Goal: Task Accomplishment & Management: Manage account settings

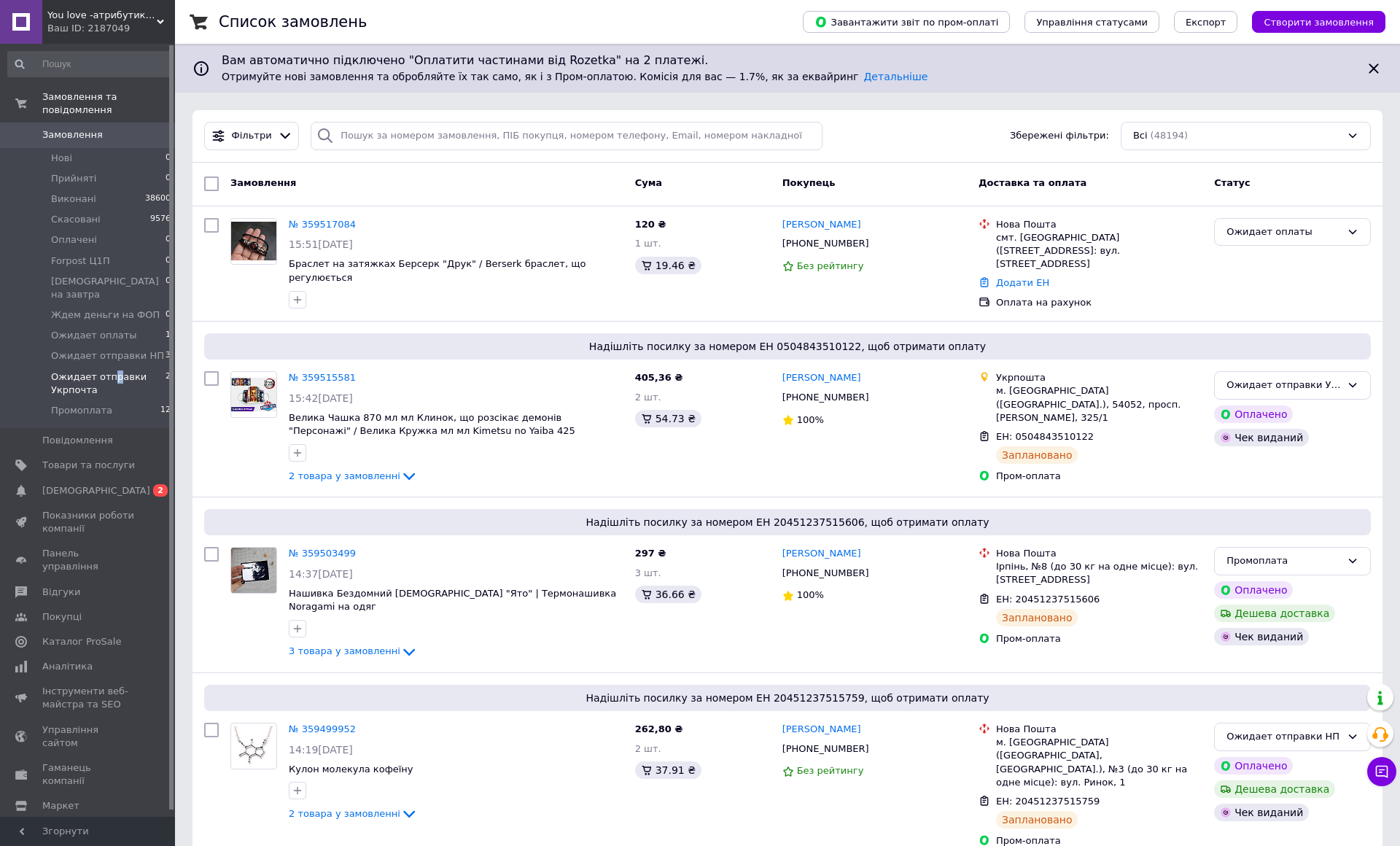
drag, startPoint x: 110, startPoint y: 350, endPoint x: 80, endPoint y: 346, distance: 30.3
click at [109, 371] on span "Ожидает отправки Укрпочта" at bounding box center [107, 383] width 114 height 26
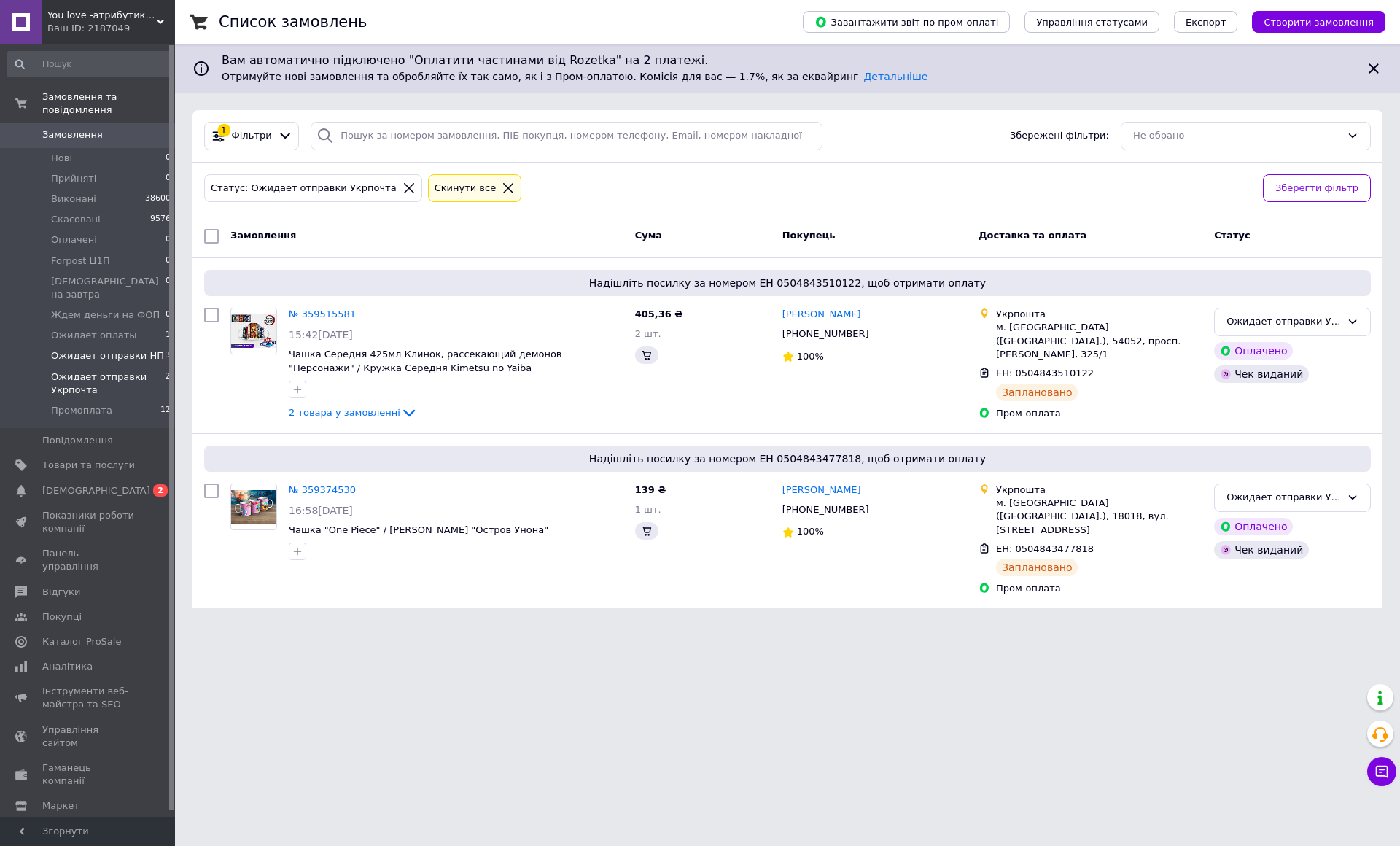
click at [144, 349] on span "Ожидает отправки НП" at bounding box center [107, 356] width 113 height 14
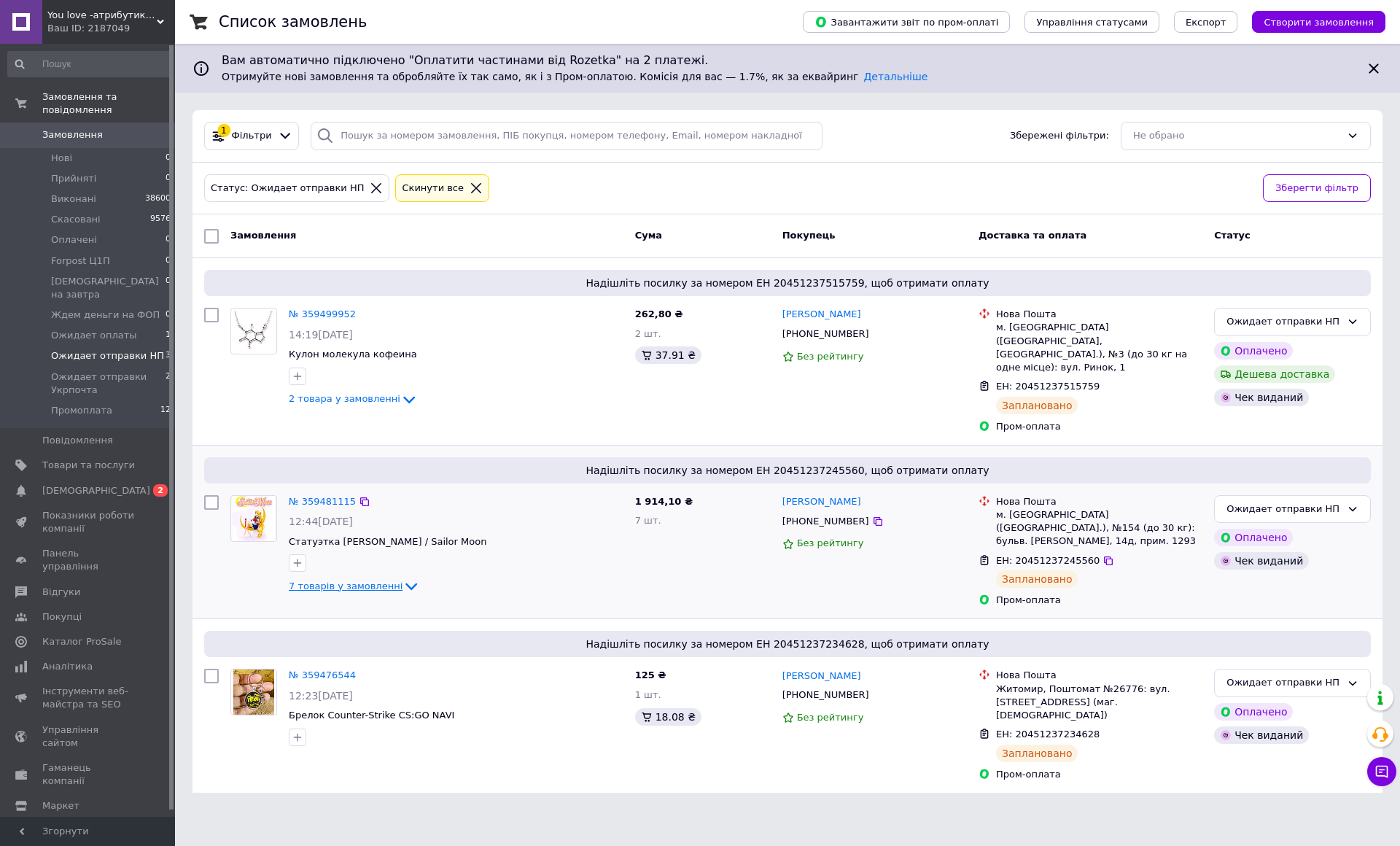
click at [355, 580] on span "7 товарів у замовленні" at bounding box center [345, 585] width 113 height 11
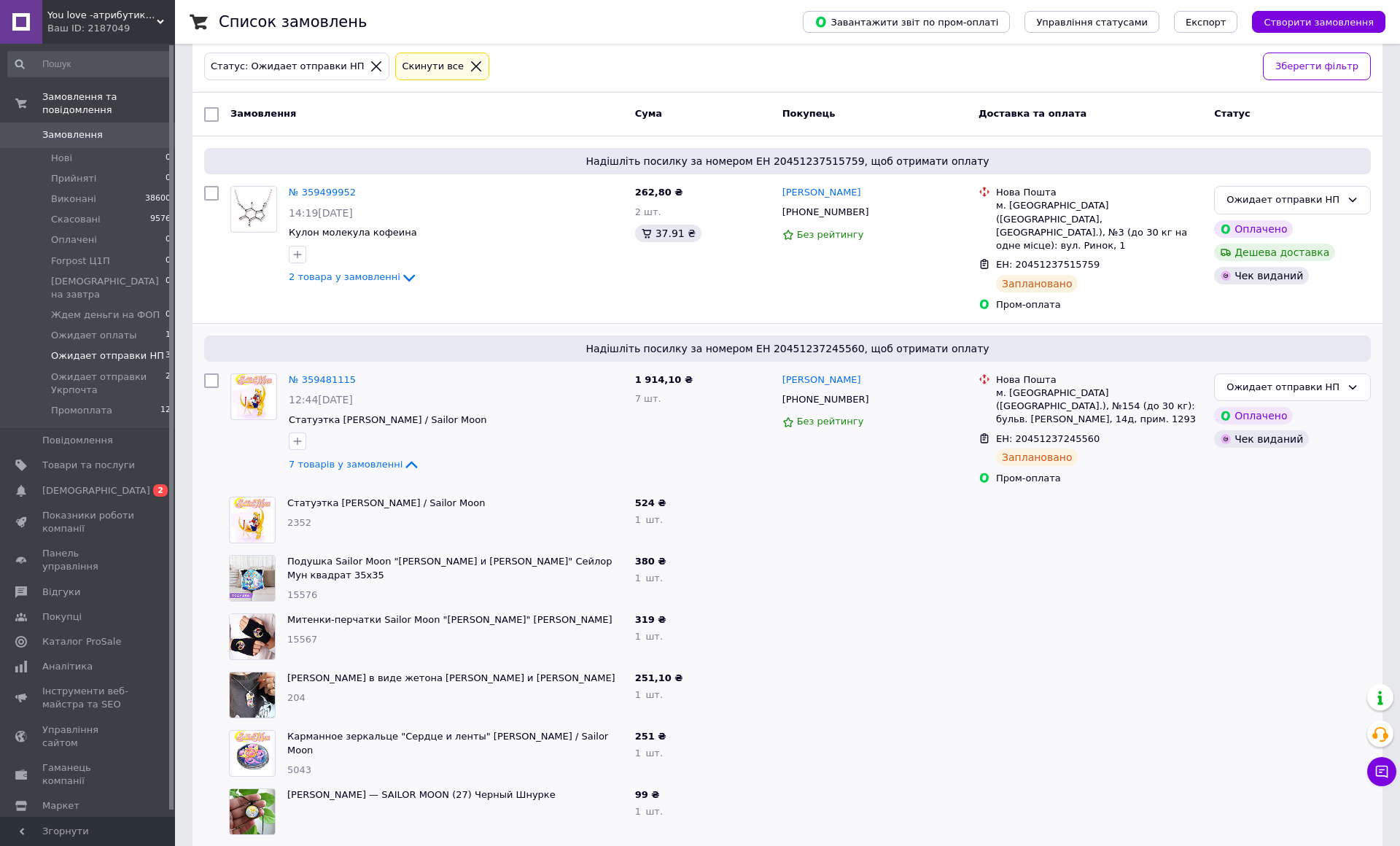
scroll to position [243, 0]
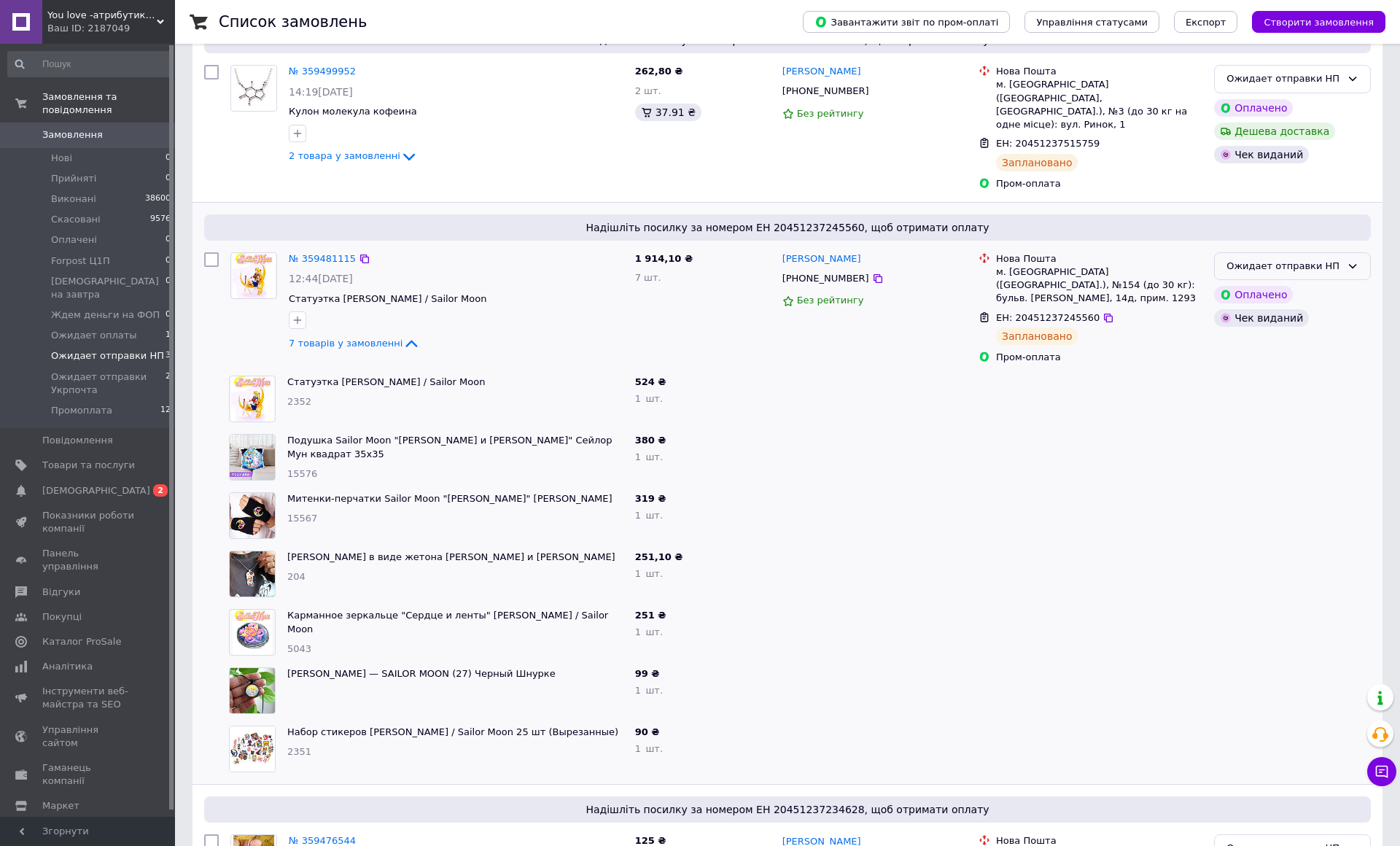
click at [1341, 259] on div "Ожидает отправки НП" at bounding box center [1282, 266] width 114 height 15
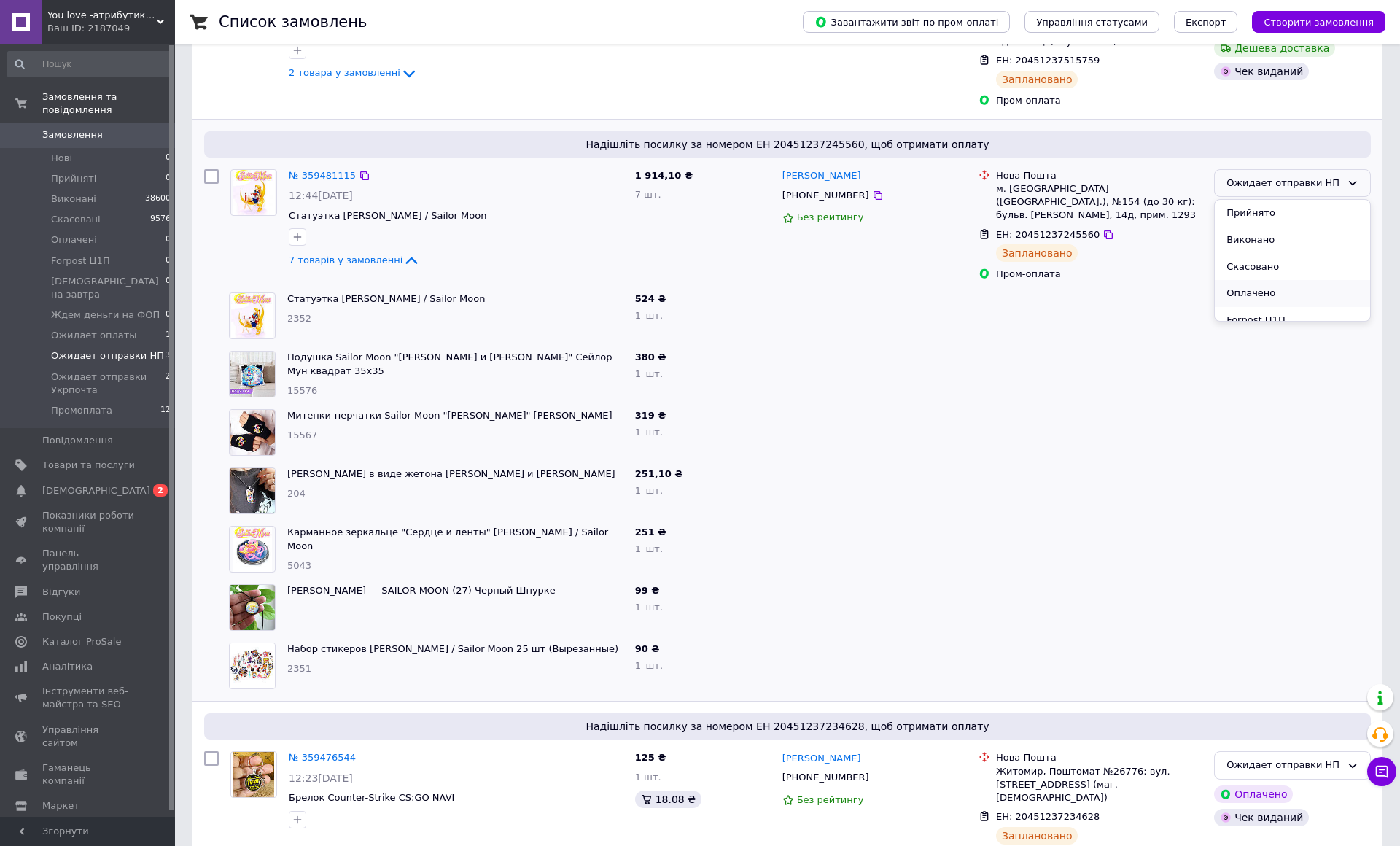
scroll to position [146, 0]
click at [1370, 324] on li "Промоплата" at bounding box center [1293, 338] width 156 height 27
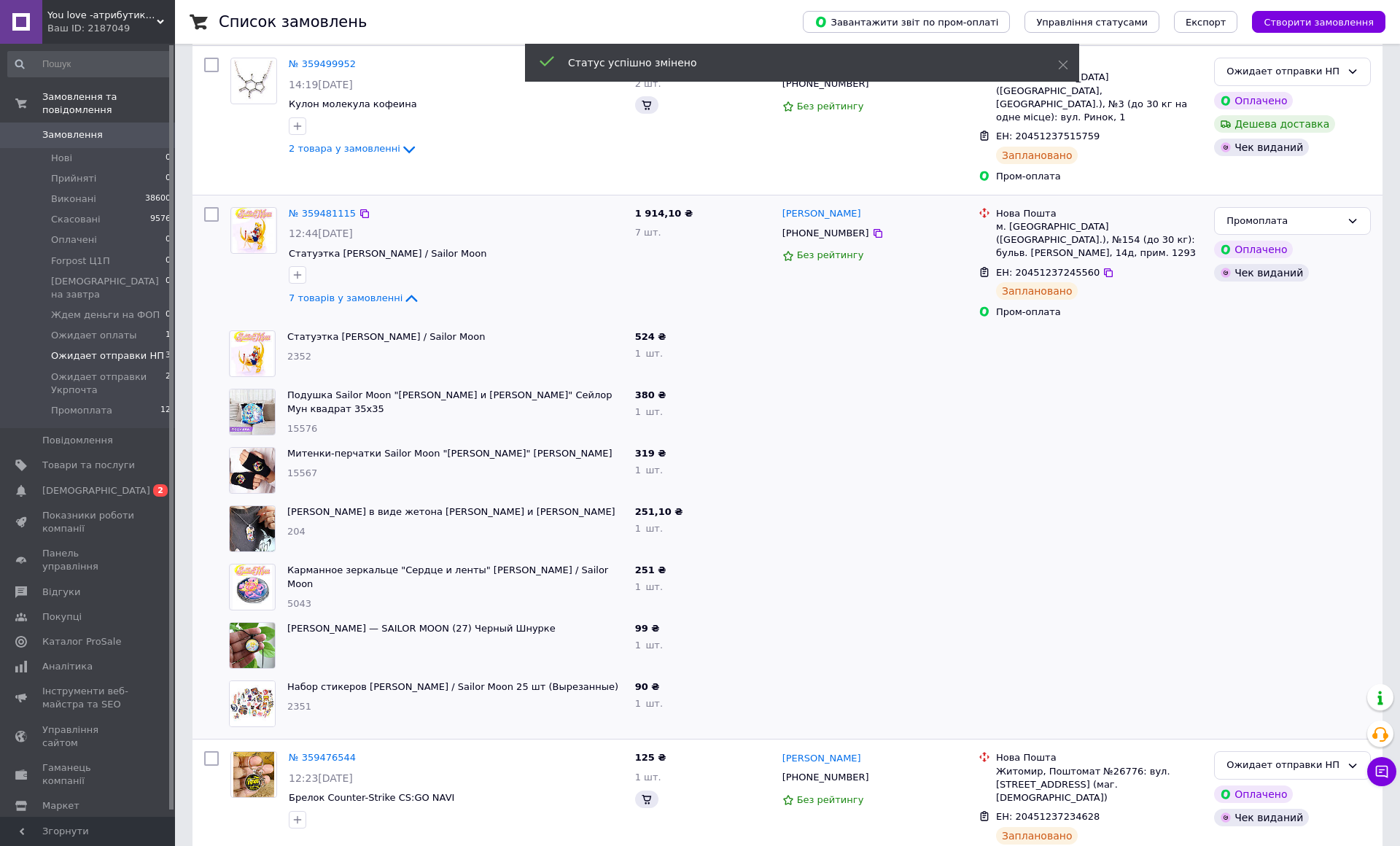
scroll to position [326, 0]
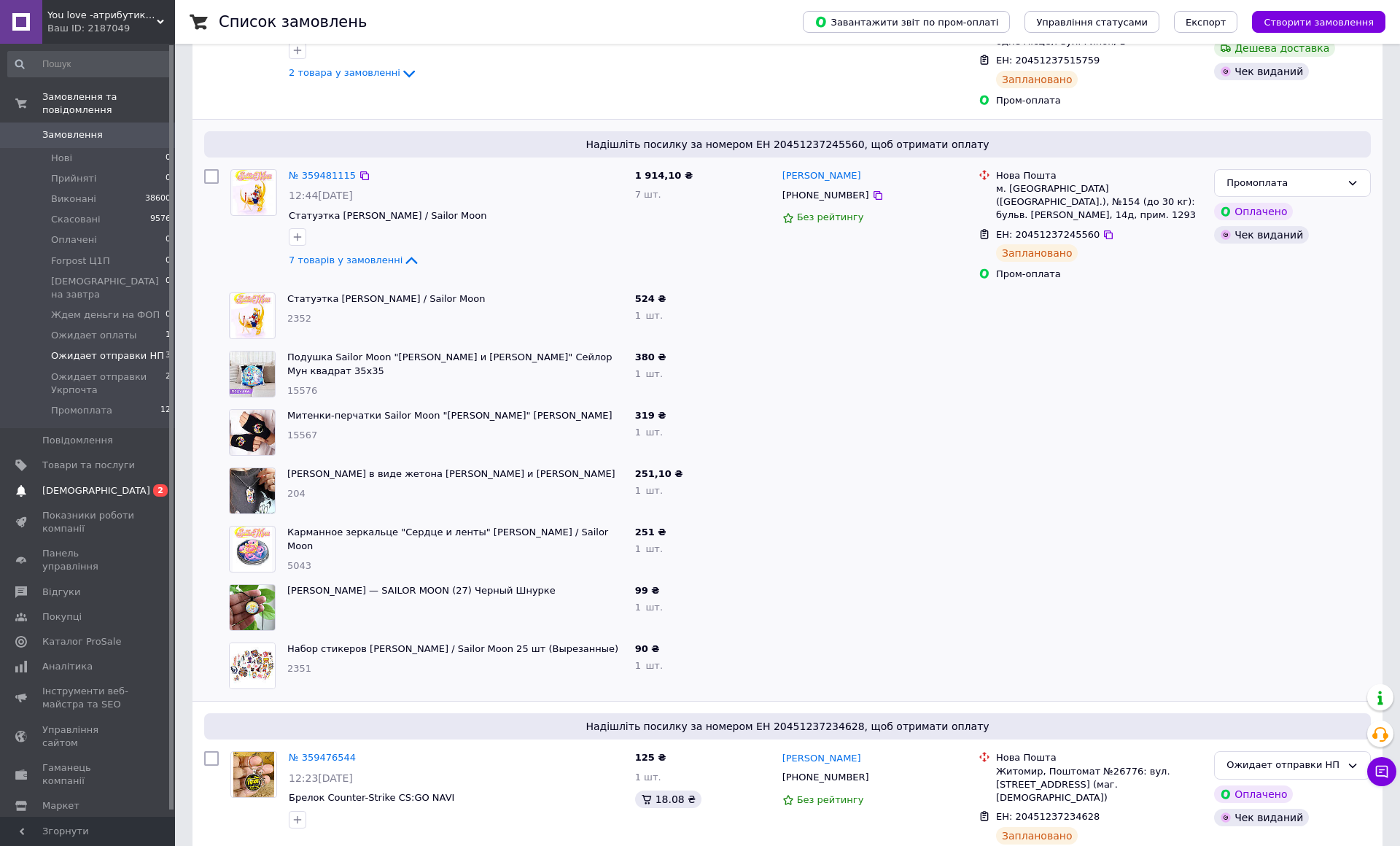
click at [76, 484] on span "[DEMOGRAPHIC_DATA]" at bounding box center [96, 491] width 108 height 14
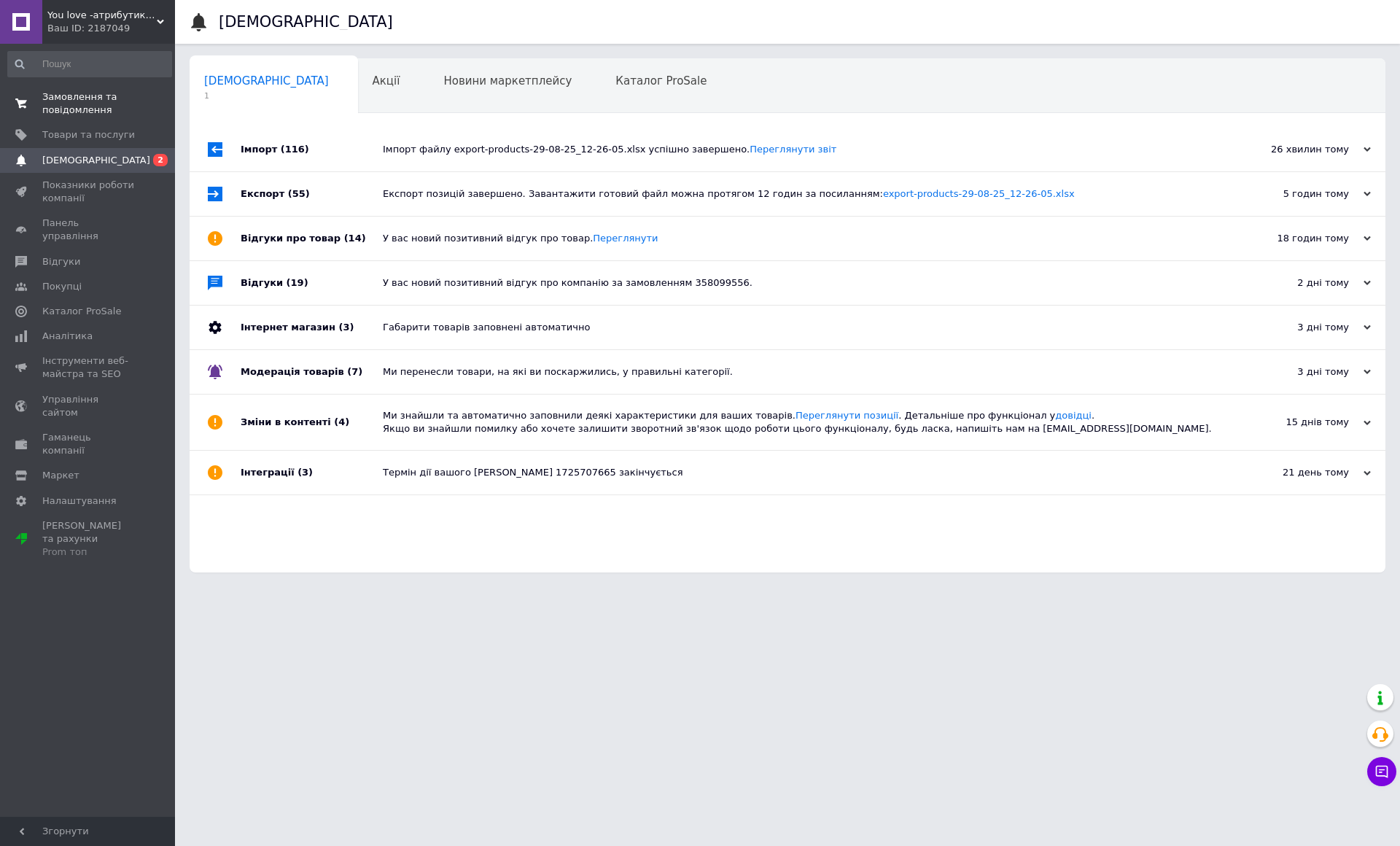
click at [137, 114] on span "0 0" at bounding box center [154, 103] width 40 height 26
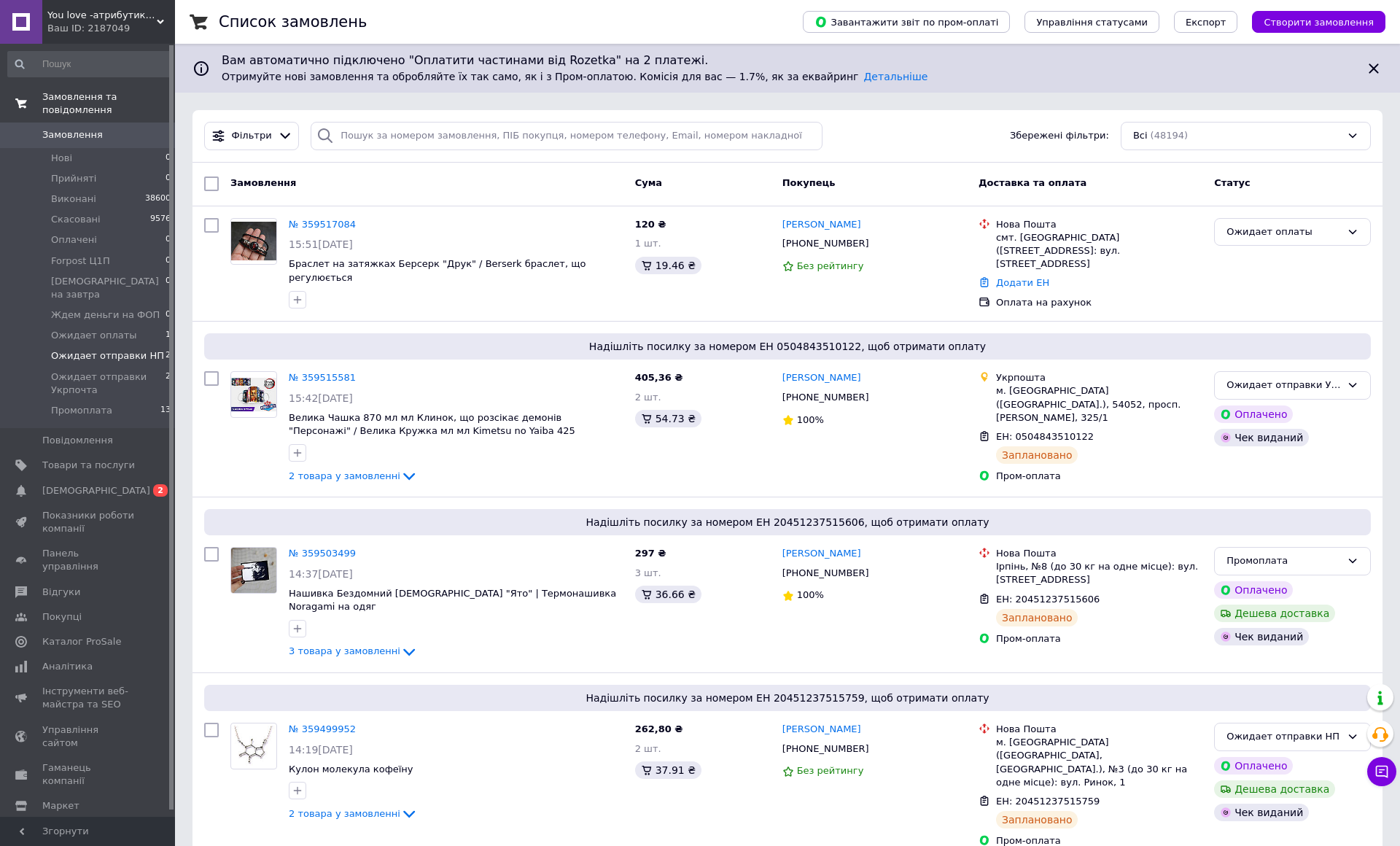
click at [123, 349] on span "Ожидает отправки НП" at bounding box center [107, 356] width 113 height 14
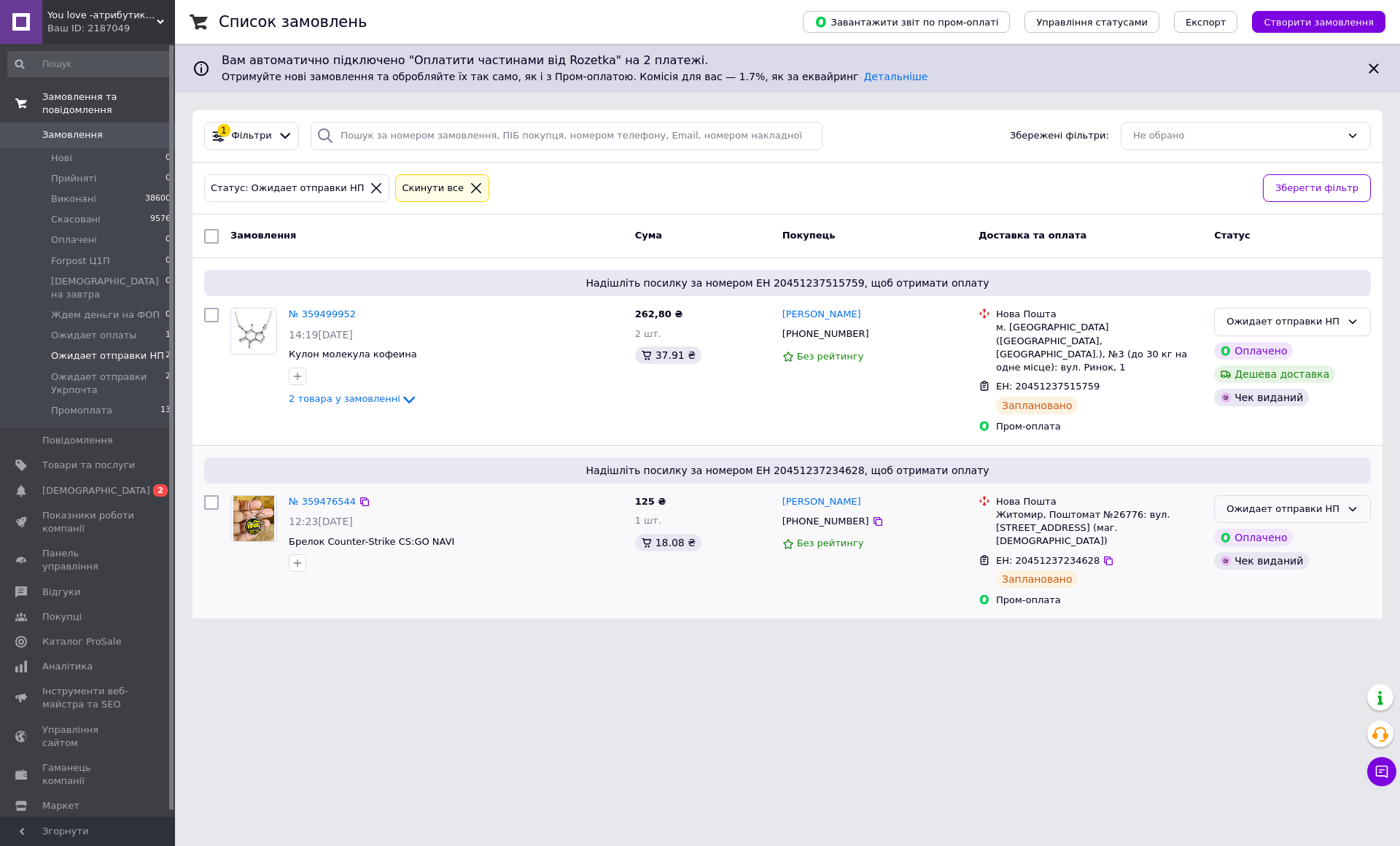
click at [1341, 502] on div "Ожидает отправки НП" at bounding box center [1282, 509] width 114 height 15
click at [1370, 651] on li "Промоплата" at bounding box center [1293, 664] width 156 height 27
click at [303, 404] on span "2 товара у замовленні" at bounding box center [344, 398] width 112 height 11
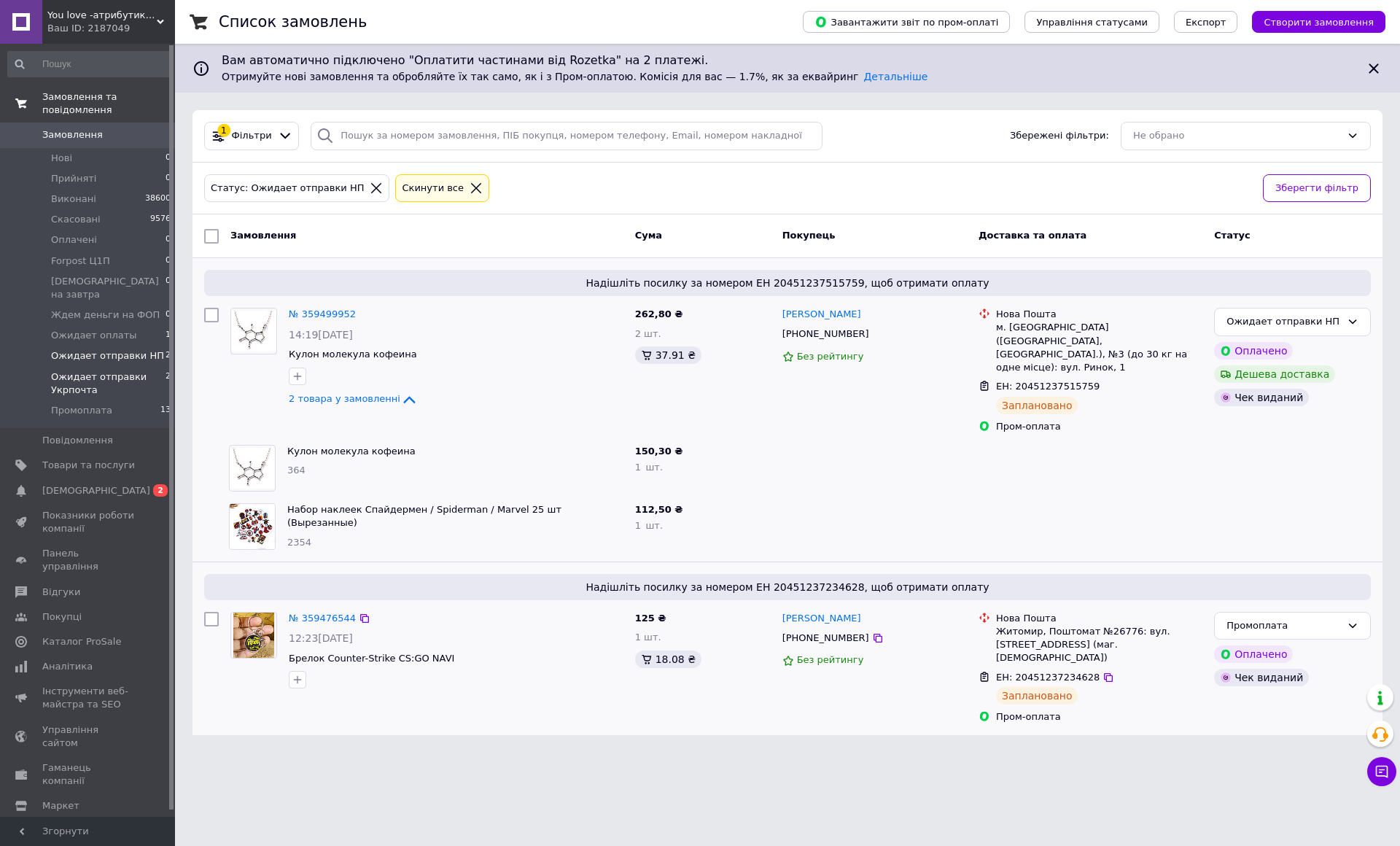
click at [142, 371] on span "Ожидает отправки Укрпочта" at bounding box center [107, 383] width 114 height 26
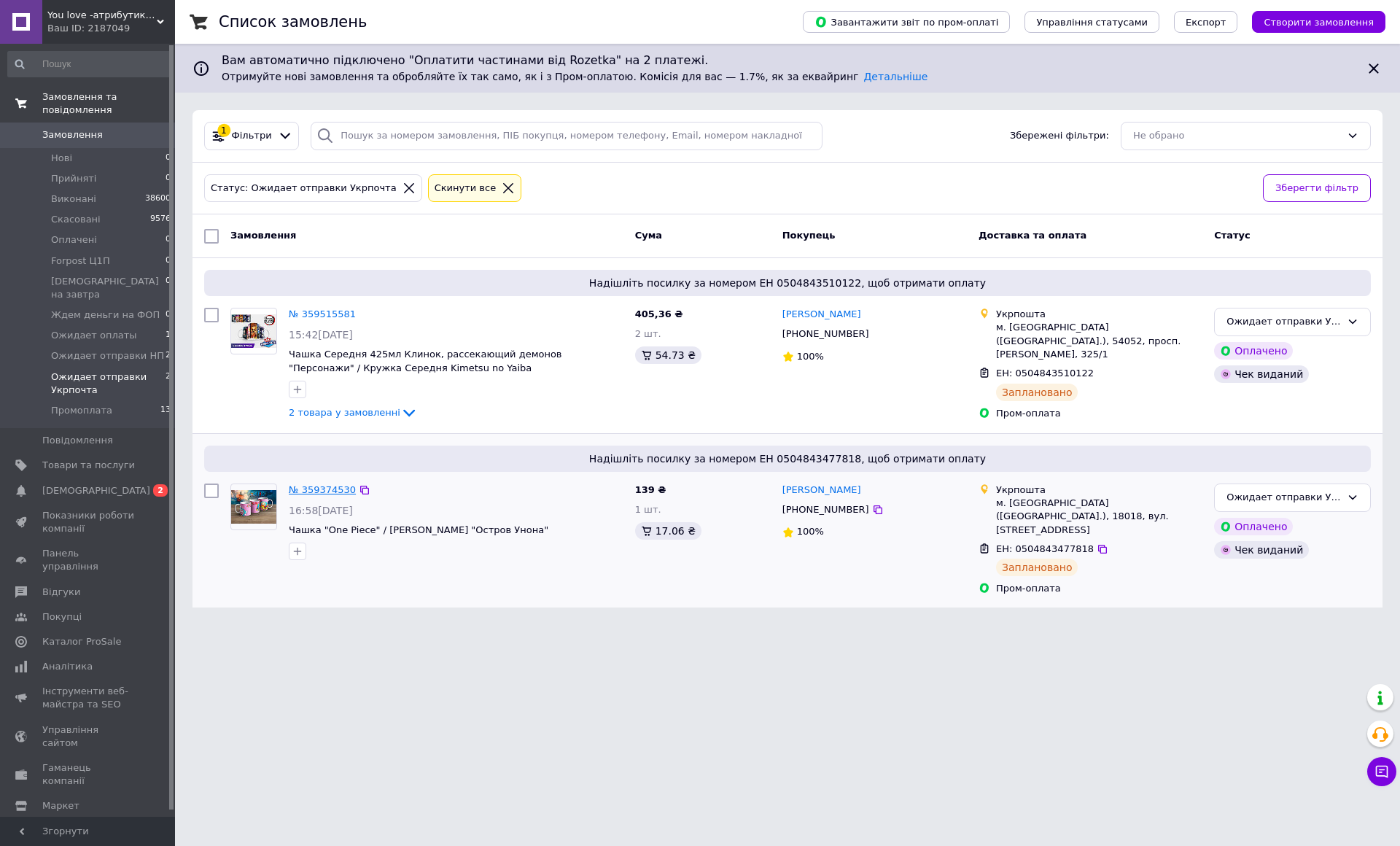
click at [338, 489] on link "№ 359374530" at bounding box center [321, 489] width 67 height 11
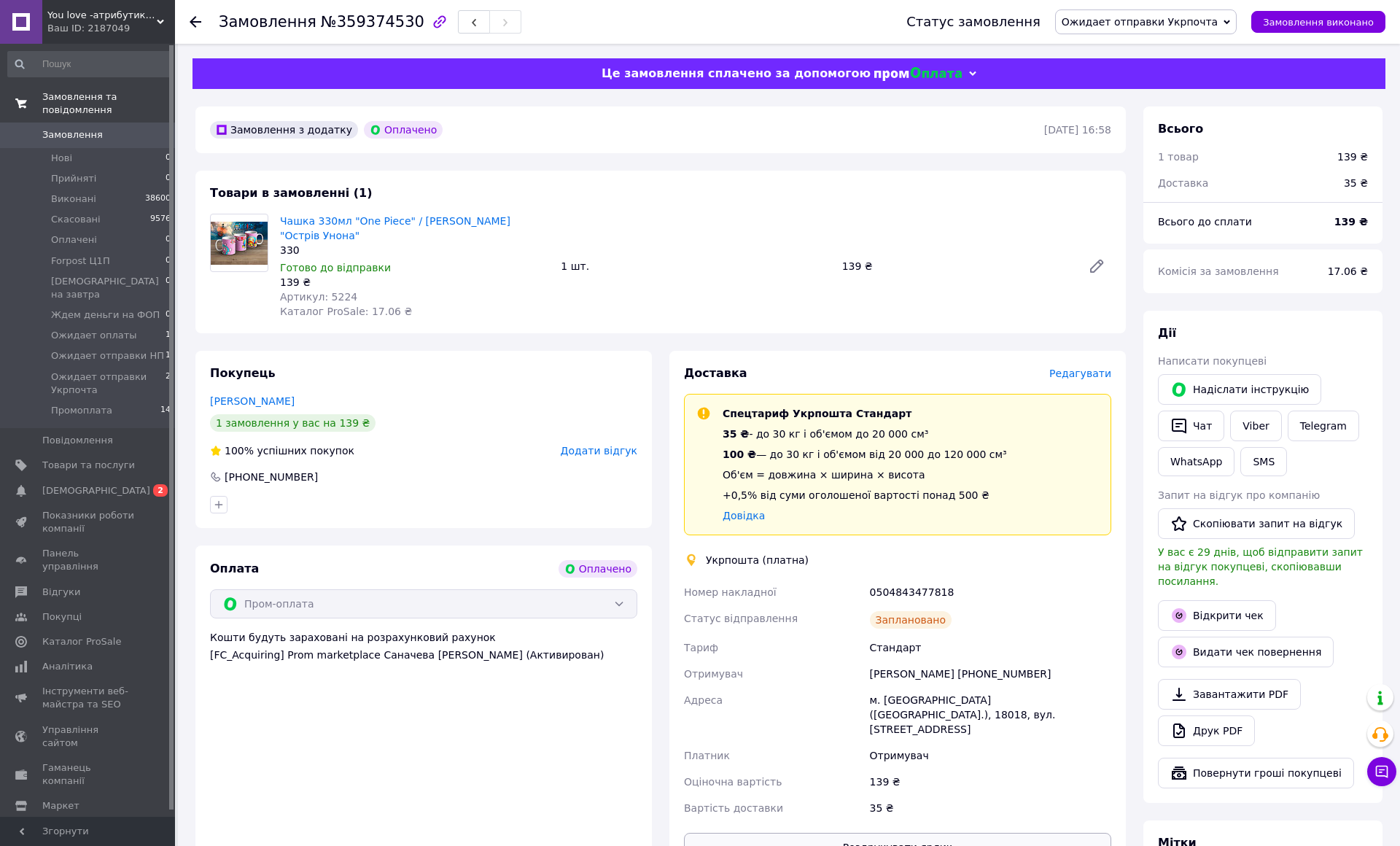
click at [987, 832] on button "Роздрукувати ярлик" at bounding box center [897, 847] width 427 height 29
click at [1000, 585] on div "0504843477818" at bounding box center [991, 591] width 247 height 26
copy div "0504843477818"
click at [1287, 463] on button "SMS" at bounding box center [1263, 461] width 47 height 29
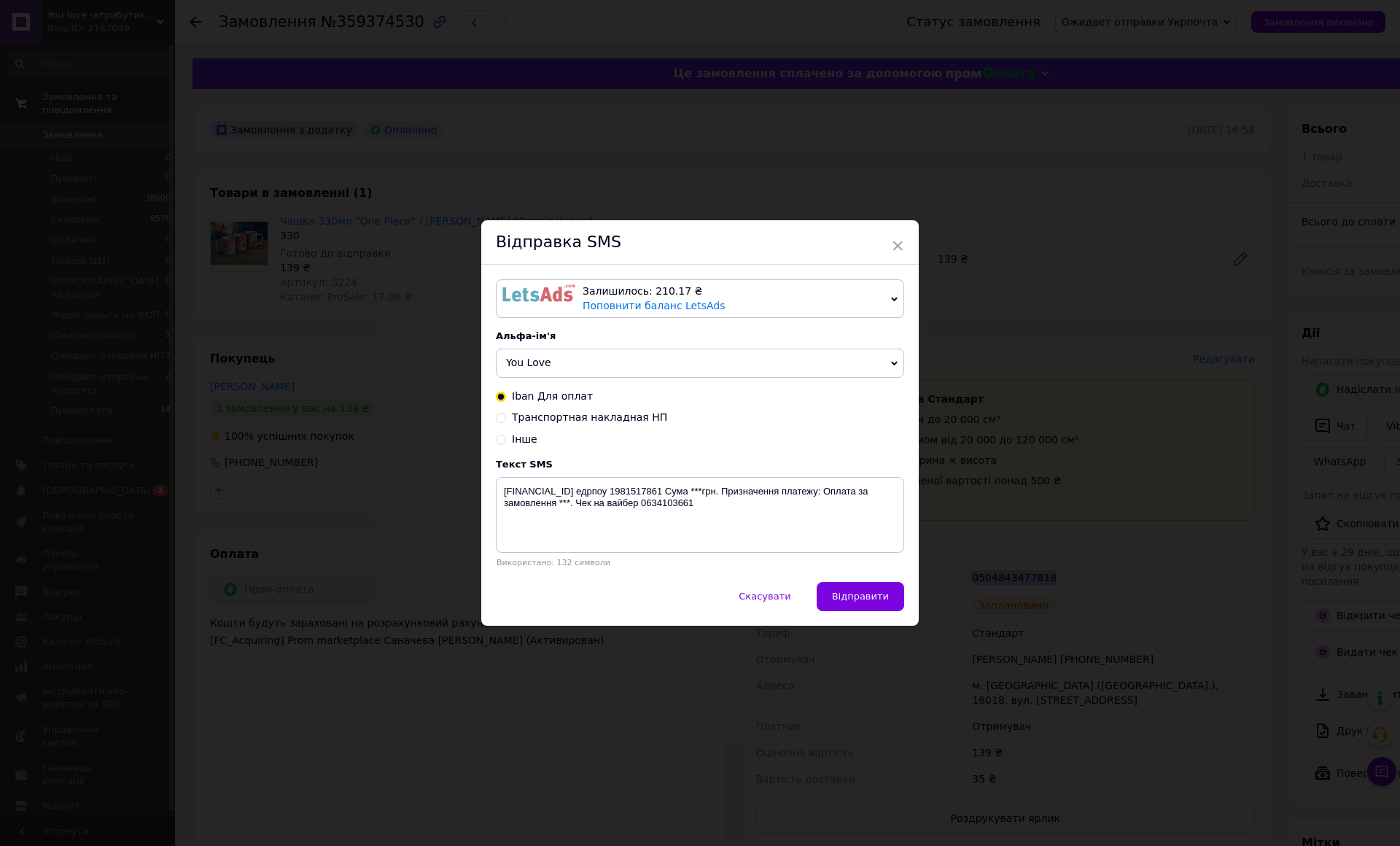
click at [600, 425] on div "Iban Для оплат Транспортная накладная НП Інше" at bounding box center [700, 418] width 409 height 58
click at [606, 411] on span "Транспортная накладная НП" at bounding box center [590, 417] width 156 height 12
click at [506, 411] on input "Транспортная накладная НП" at bounding box center [501, 416] width 10 height 10
radio input "true"
radio input "false"
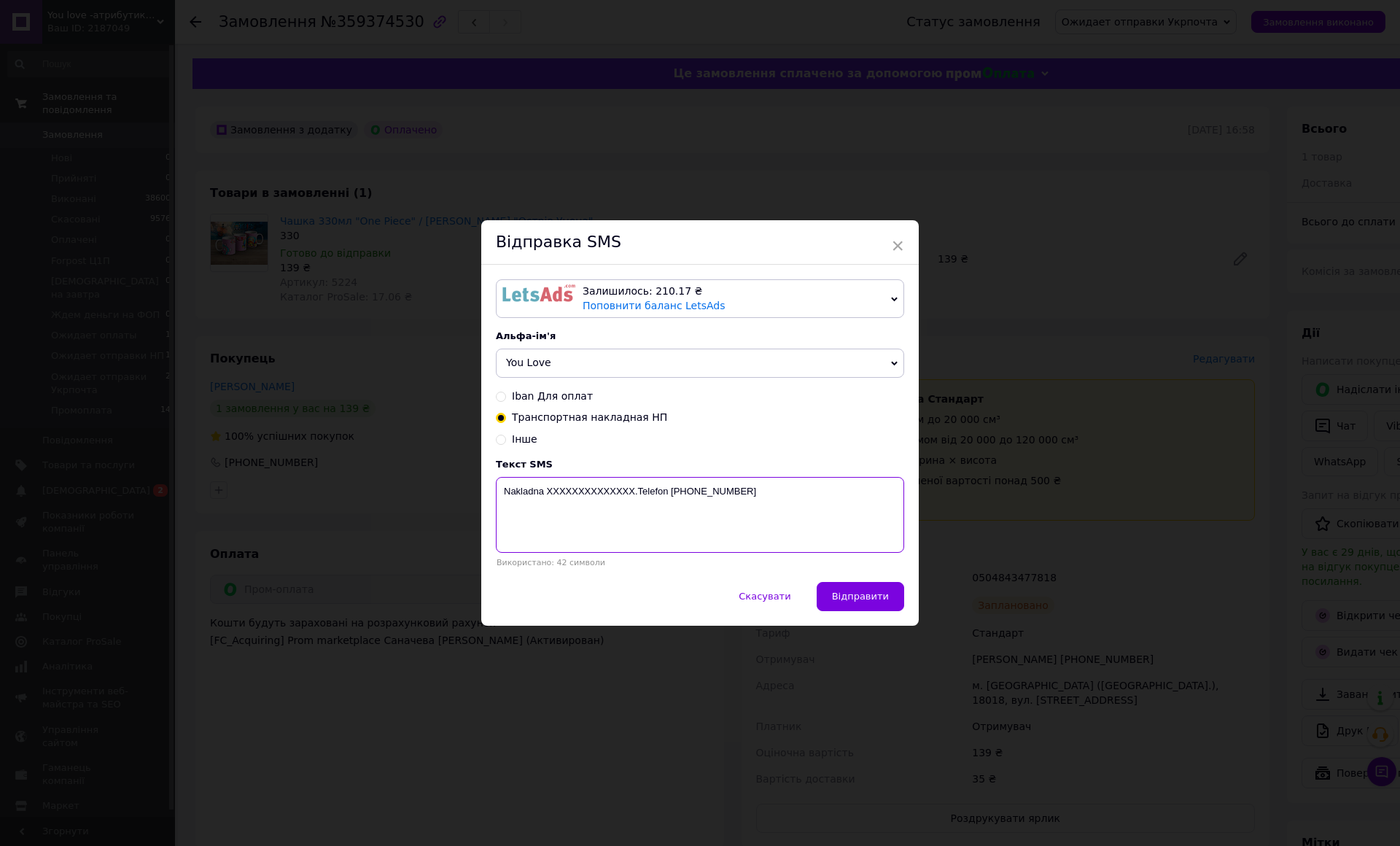
click at [693, 511] on textarea "Nakladna XXXXXXXXXXXXXX.Telefon [PHONE_NUMBER]" at bounding box center [700, 515] width 409 height 76
paste textarea "0504843477818"
type textarea "Nakladna 0504843477818.Telefon [PHONE_NUMBER]"
click at [904, 593] on button "Відправити" at bounding box center [859, 596] width 87 height 29
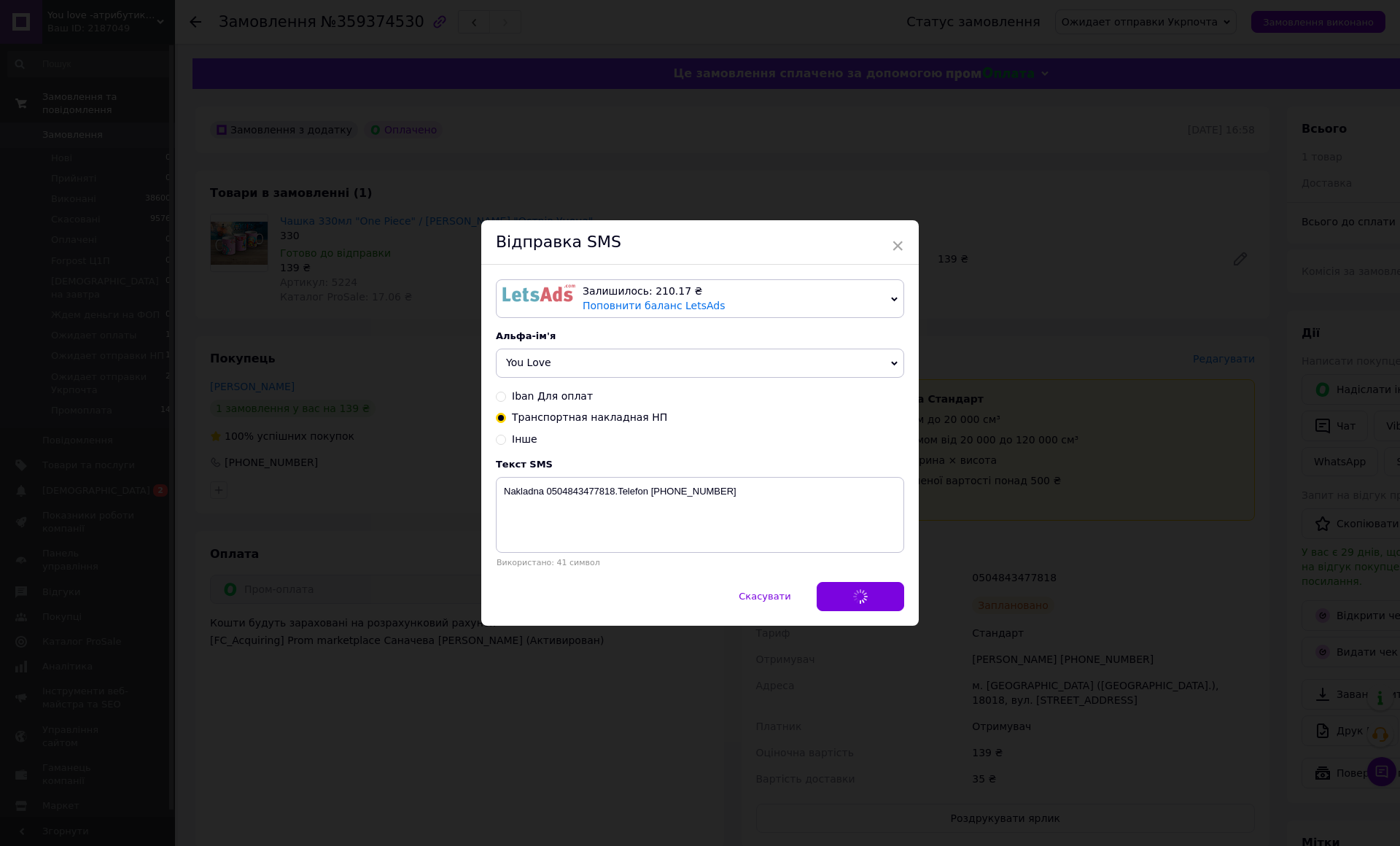
click at [1221, 183] on div "× Відправка SMS Залишилось: 210.17 ₴ Поповнити баланс LetsAds Підключити SMSClu…" at bounding box center [700, 423] width 1400 height 846
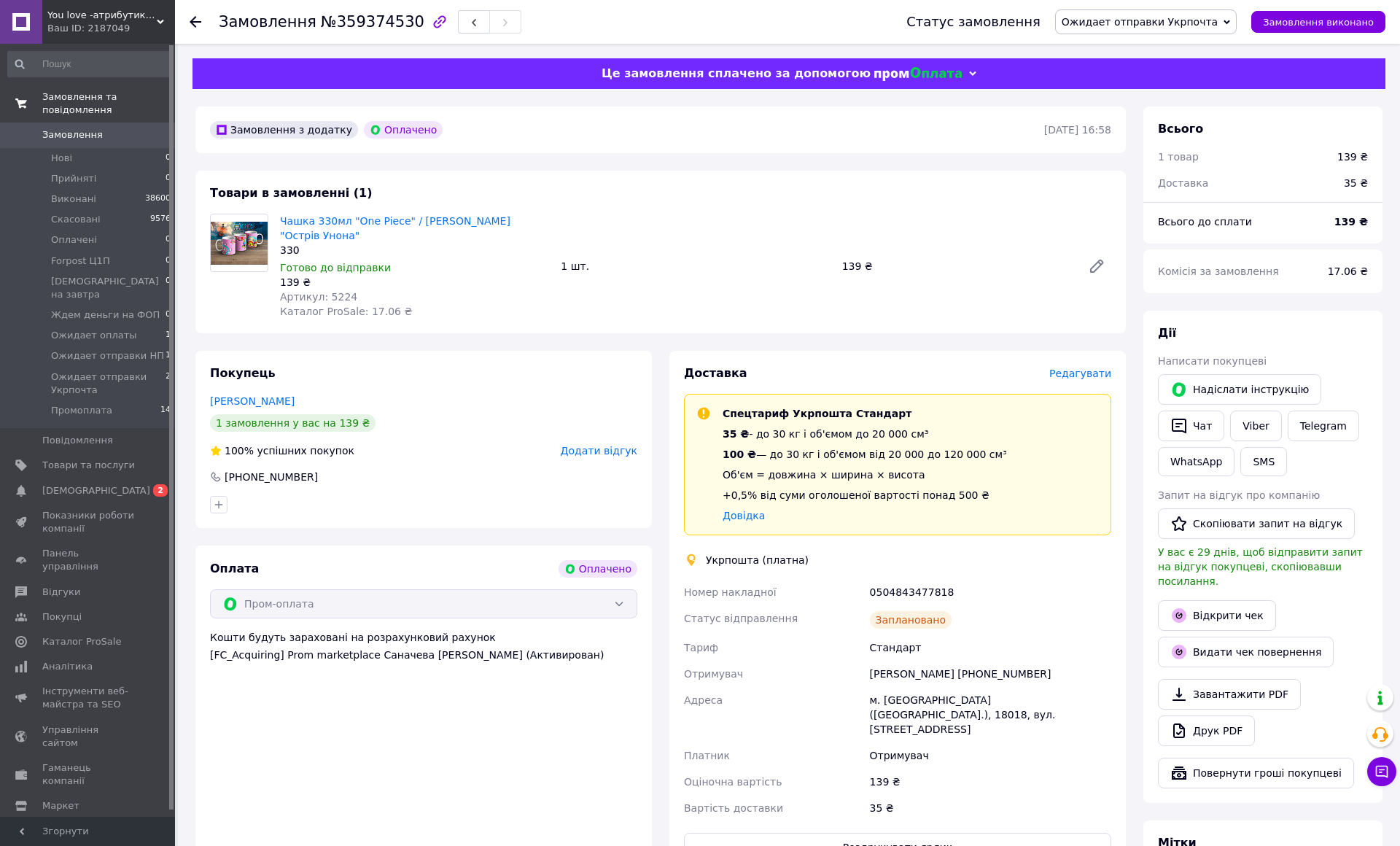
click at [1236, 28] on span "Ожидает отправки Укрпочта" at bounding box center [1145, 21] width 182 height 25
click at [1236, 168] on li "Промоплата" at bounding box center [1145, 167] width 180 height 22
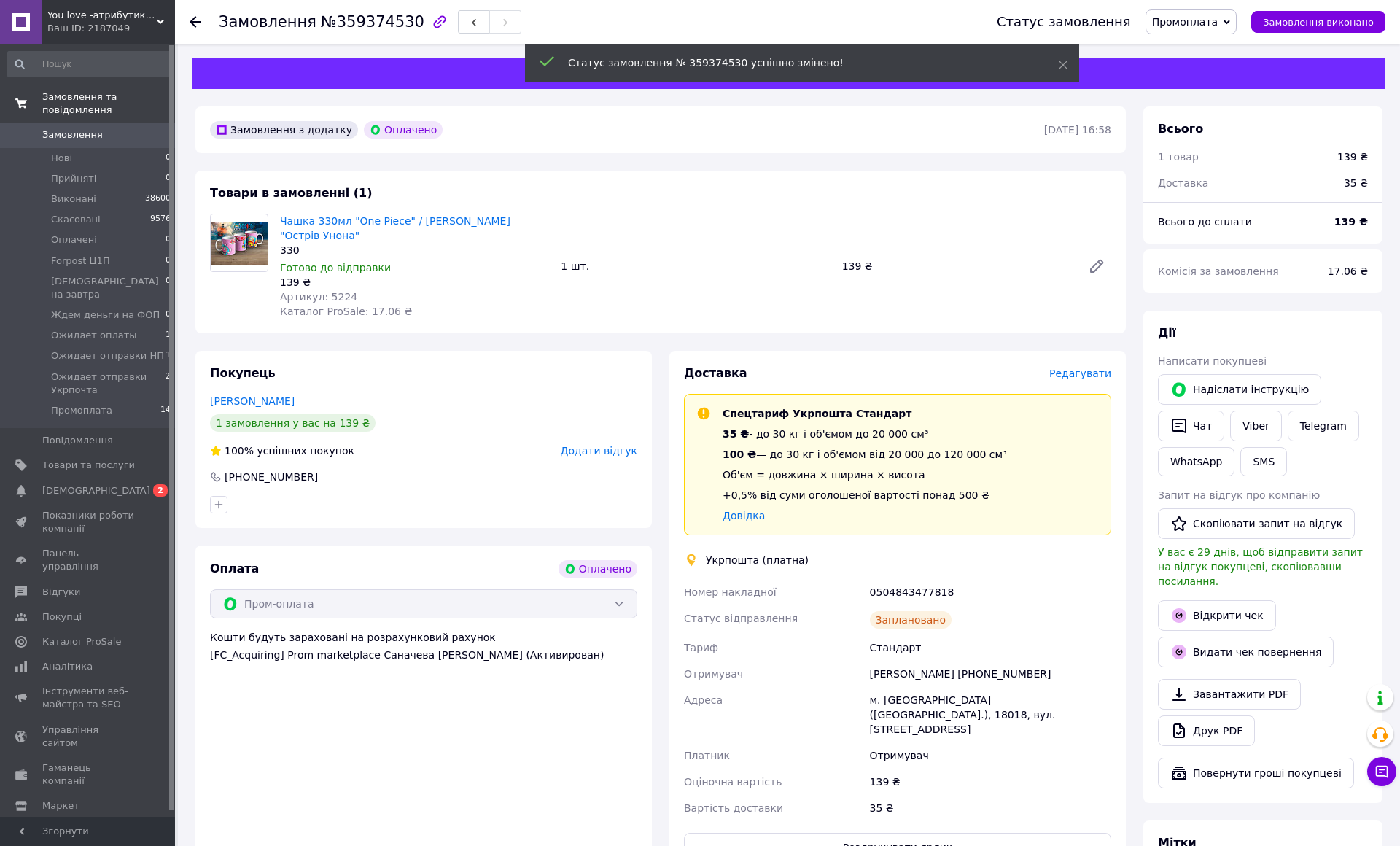
click at [191, 23] on use at bounding box center [195, 22] width 12 height 12
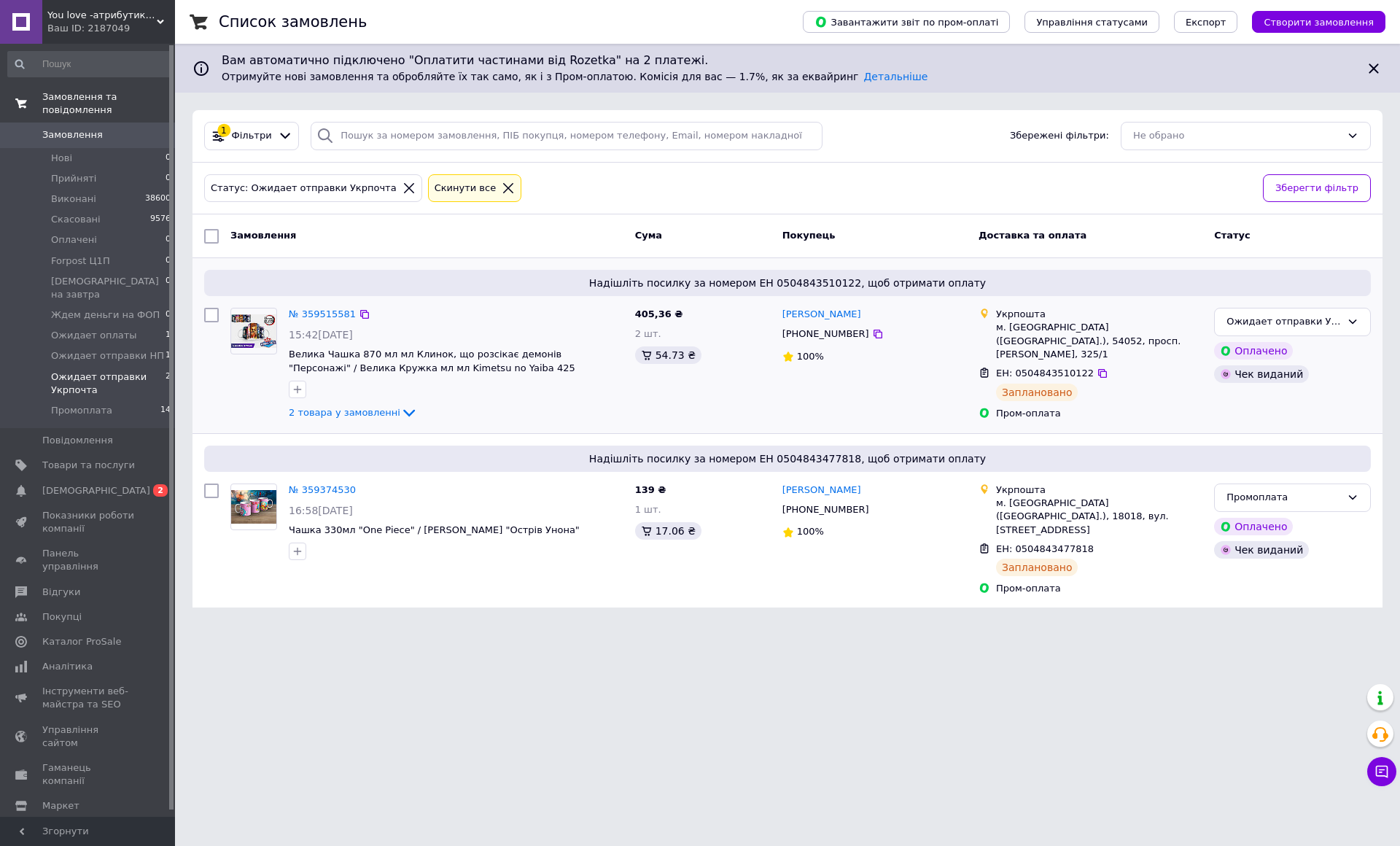
click at [365, 420] on div "2 товара у замовленні" at bounding box center [456, 412] width 335 height 18
click at [365, 411] on span "2 товара у замовленні" at bounding box center [344, 412] width 112 height 11
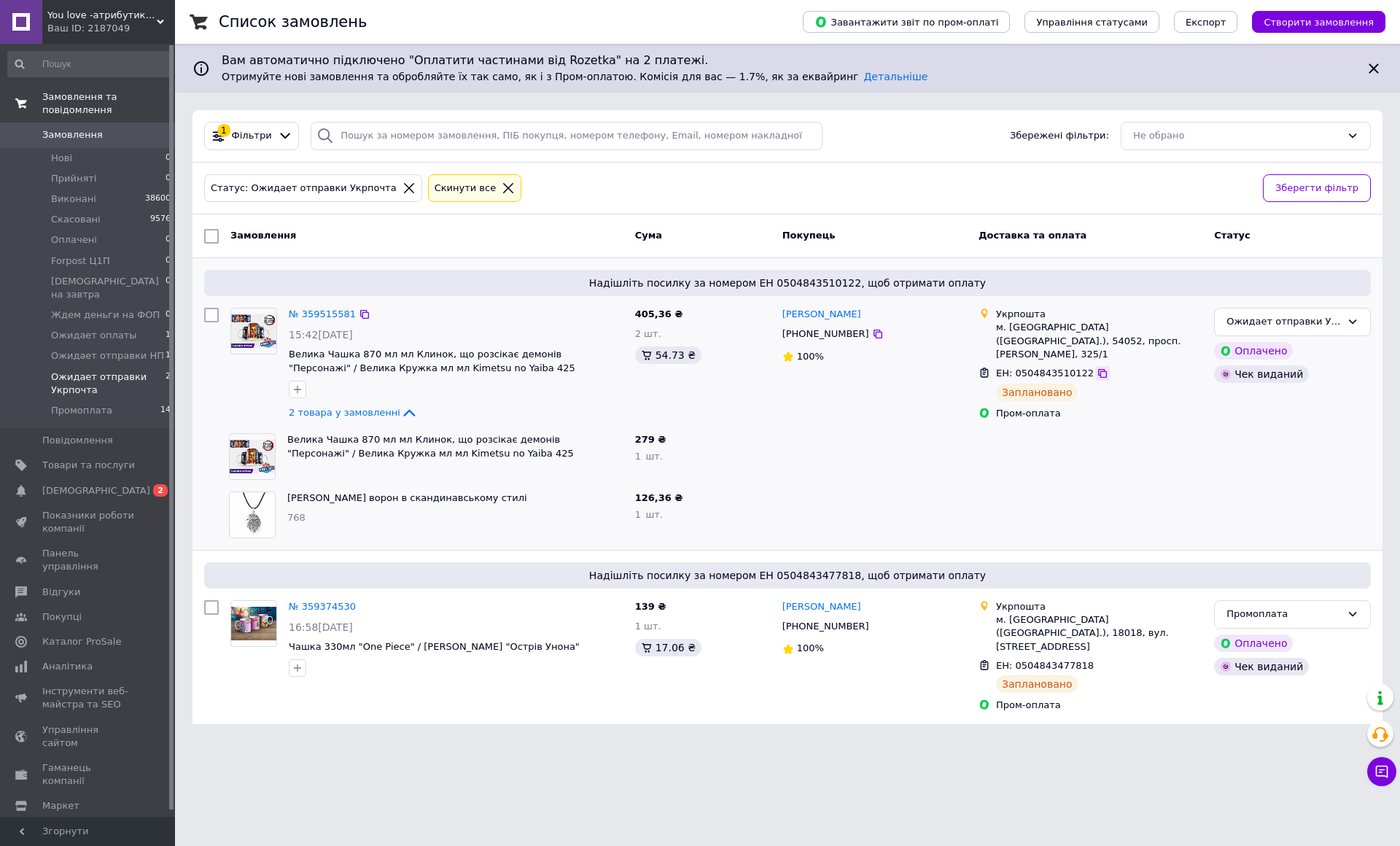
click at [1108, 367] on icon at bounding box center [1102, 373] width 12 height 12
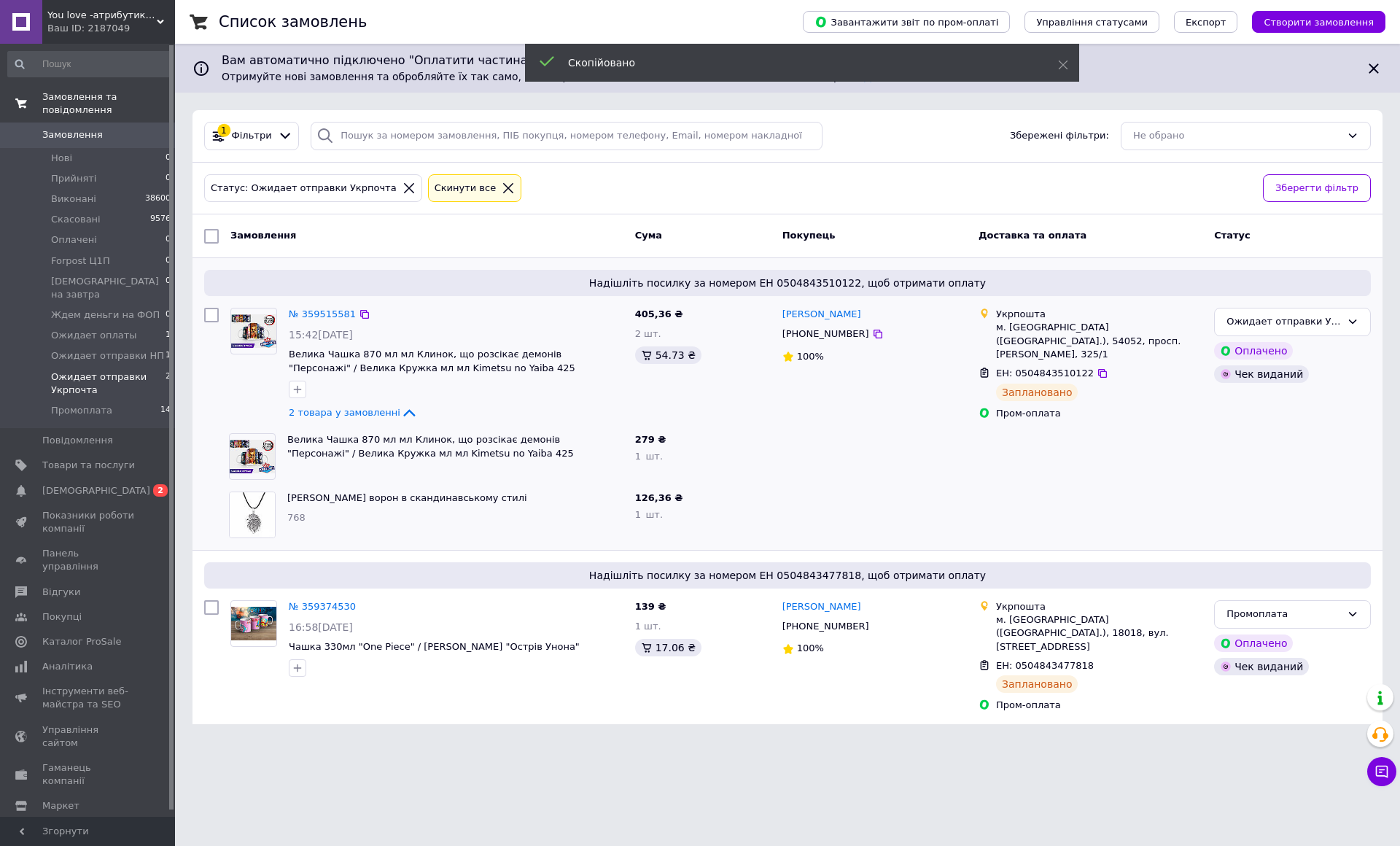
click at [869, 338] on span "[PHONE_NUMBER]" at bounding box center [826, 333] width 87 height 11
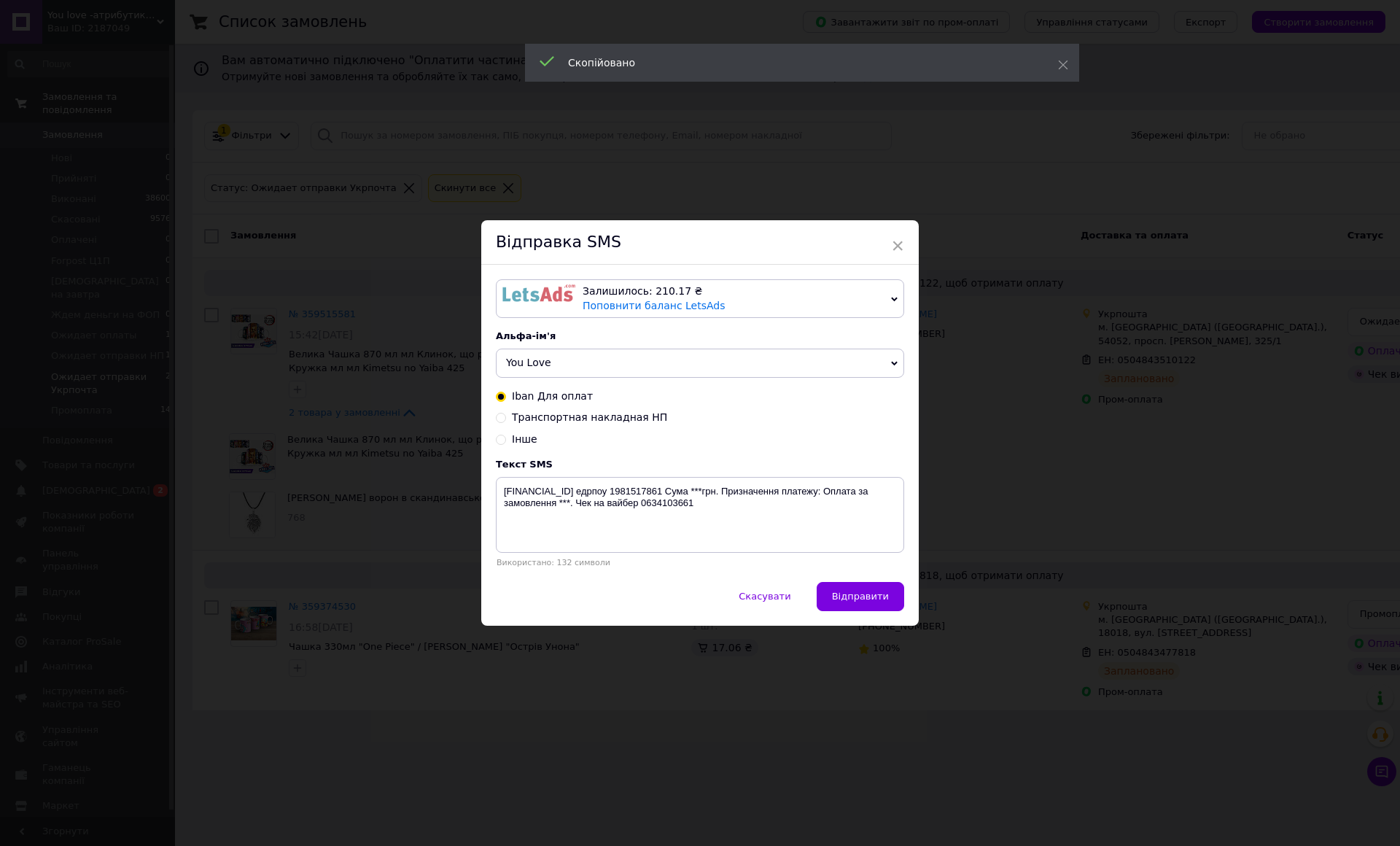
click at [623, 419] on span "Транспортная накладная НП" at bounding box center [590, 417] width 156 height 12
click at [506, 419] on input "Транспортная накладная НП" at bounding box center [501, 416] width 10 height 10
radio input "true"
radio input "false"
click at [676, 498] on textarea "Nakladna XXXXXXXXXXXXXX.Telefon [PHONE_NUMBER]" at bounding box center [700, 515] width 409 height 76
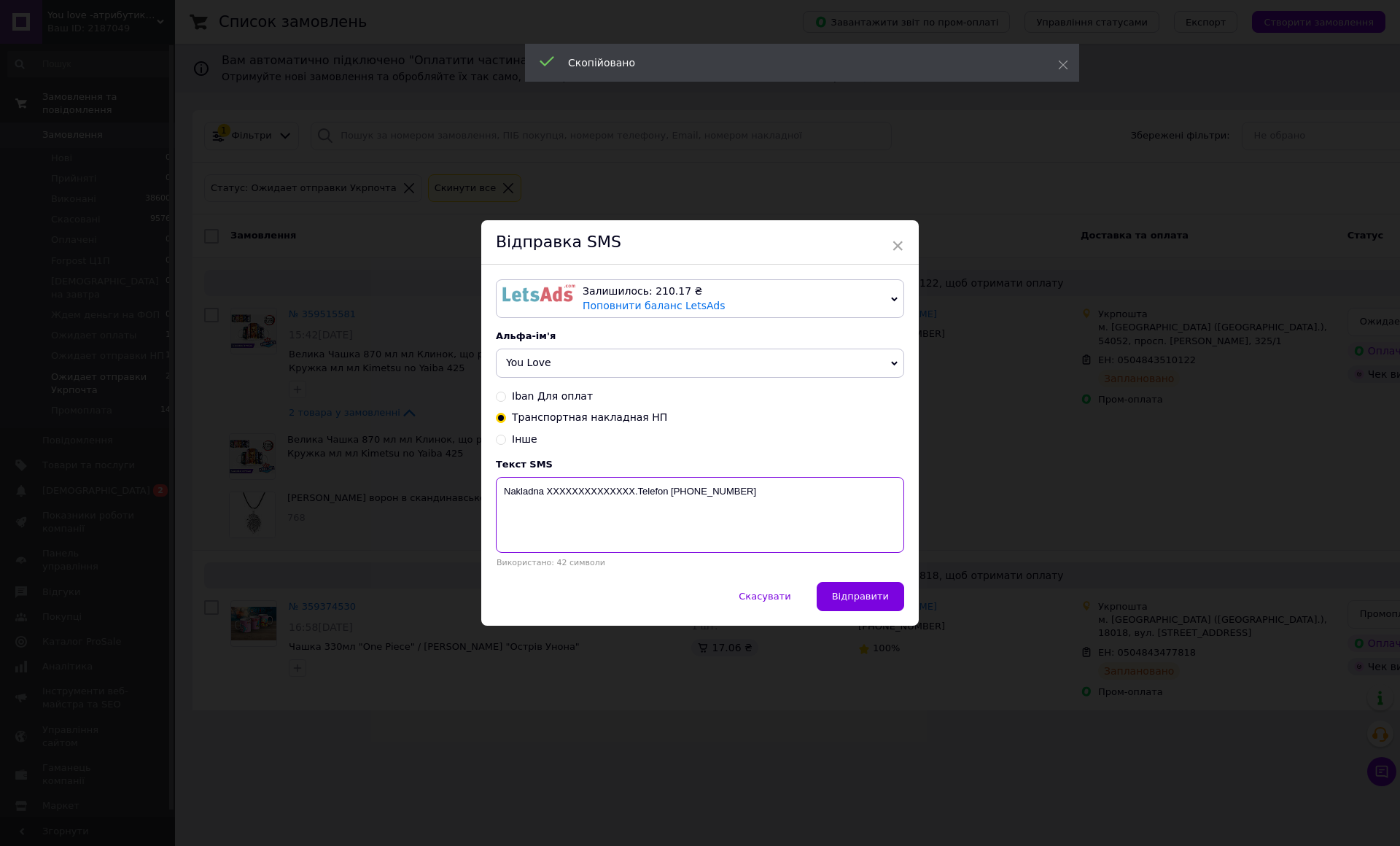
click at [676, 498] on textarea "Nakladna XXXXXXXXXXXXXX.Telefon [PHONE_NUMBER]" at bounding box center [700, 515] width 409 height 76
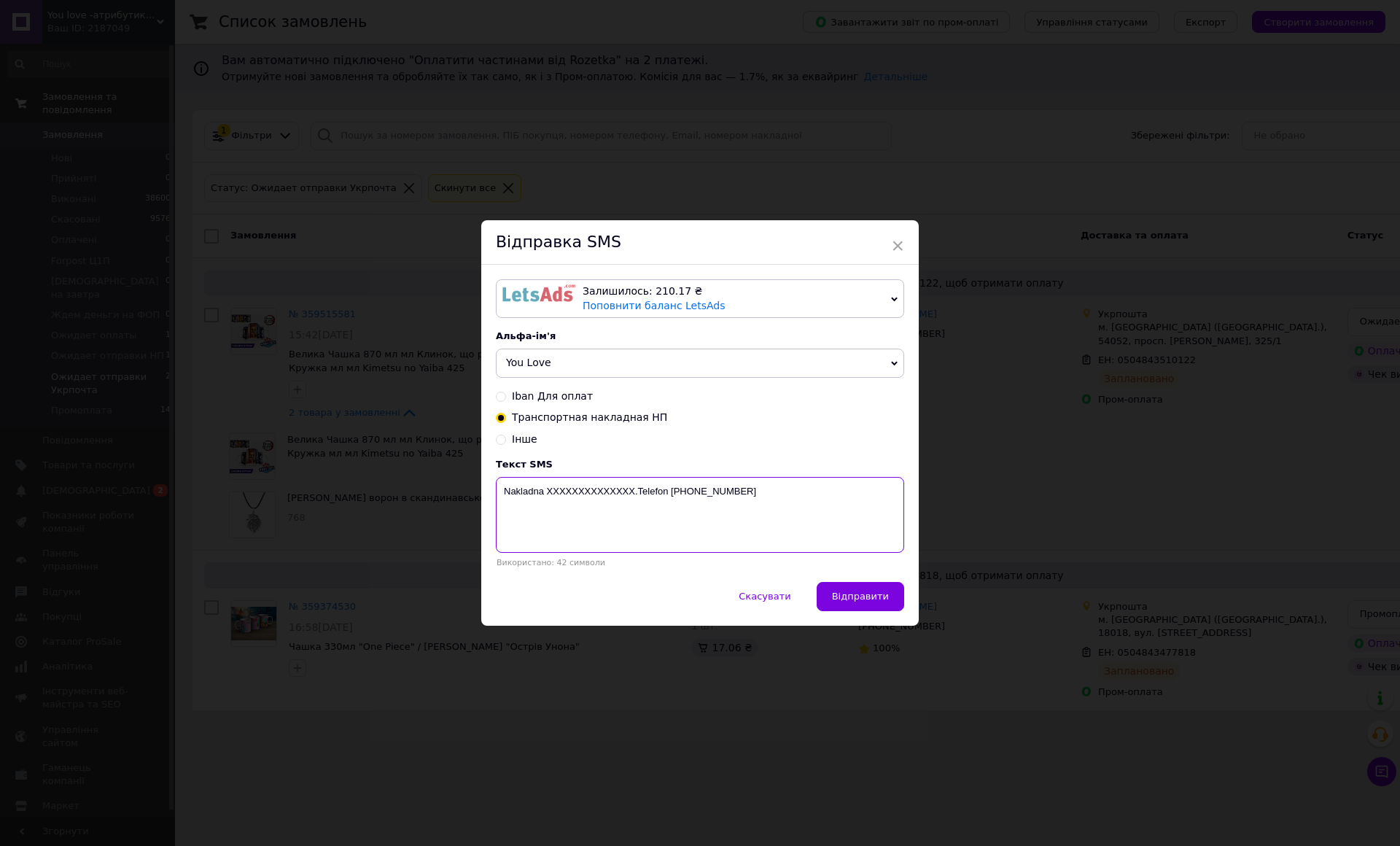
paste textarea "0504843510122"
type textarea "Nakladna 0504843510122.Telefon [PHONE_NUMBER]"
drag, startPoint x: 931, startPoint y: 602, endPoint x: 1198, endPoint y: 435, distance: 314.9
click at [888, 602] on span "Відправити" at bounding box center [859, 596] width 57 height 11
drag, startPoint x: 1383, startPoint y: 265, endPoint x: 1388, endPoint y: 279, distance: 14.9
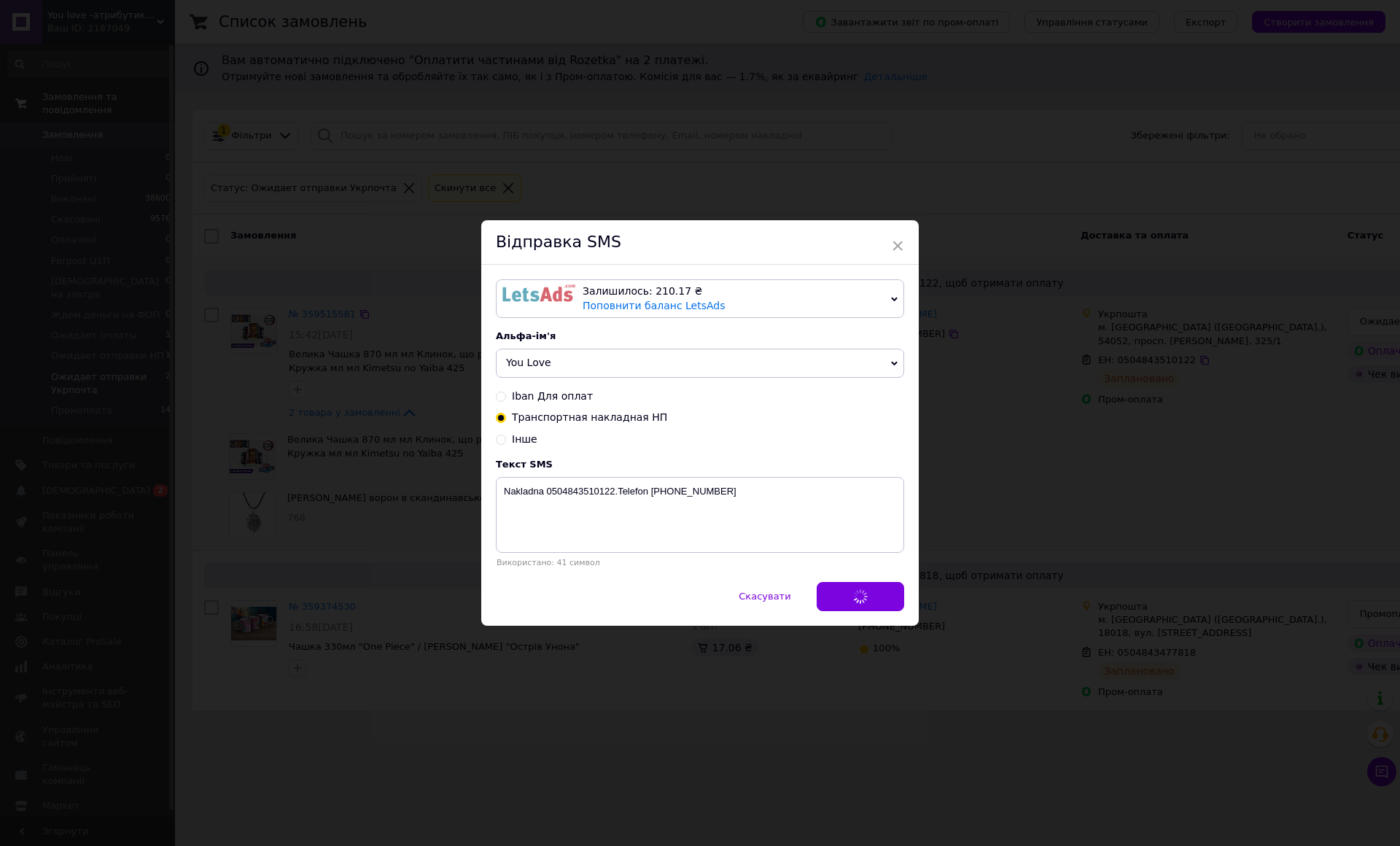
click at [1384, 272] on div "× Відправка SMS Залишилось: 210.17 ₴ Поповнити баланс LetsAds Підключити SMSClu…" at bounding box center [700, 423] width 1400 height 846
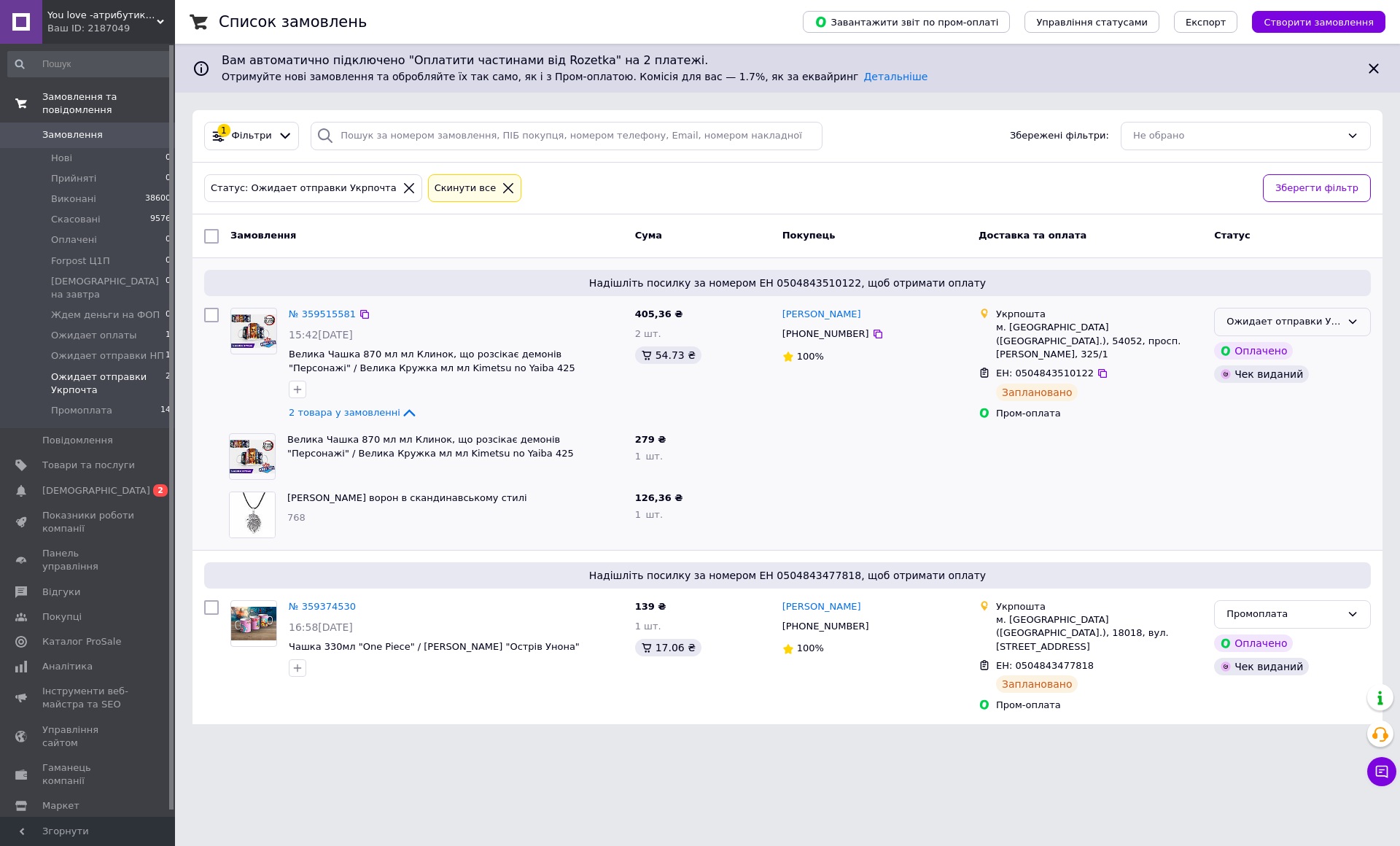
click at [1370, 317] on div "Ожидает отправки Укрпочта" at bounding box center [1292, 322] width 156 height 29
click at [1370, 448] on li "Промоплата" at bounding box center [1293, 462] width 156 height 27
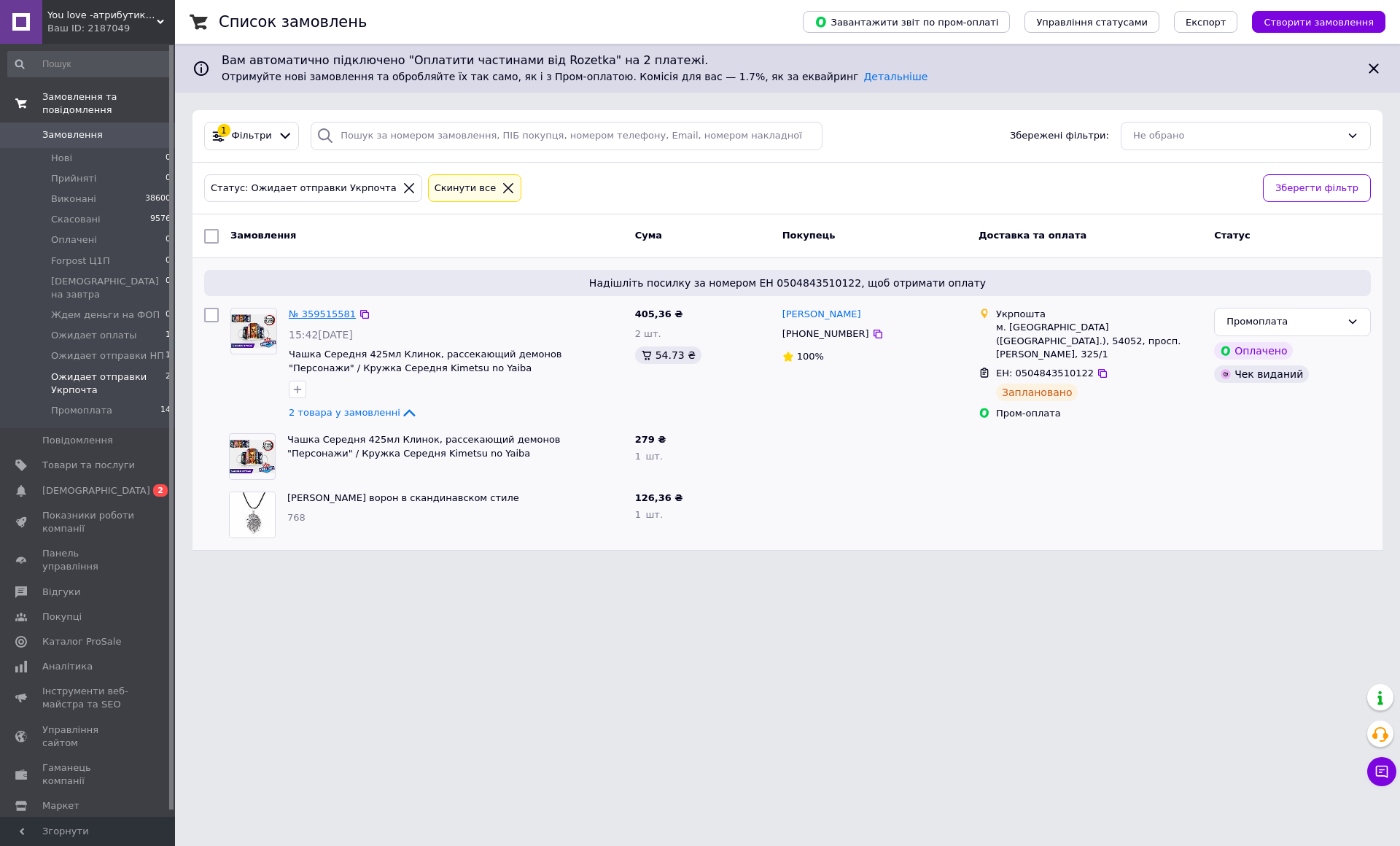
click at [302, 318] on link "№ 359515581" at bounding box center [321, 314] width 67 height 11
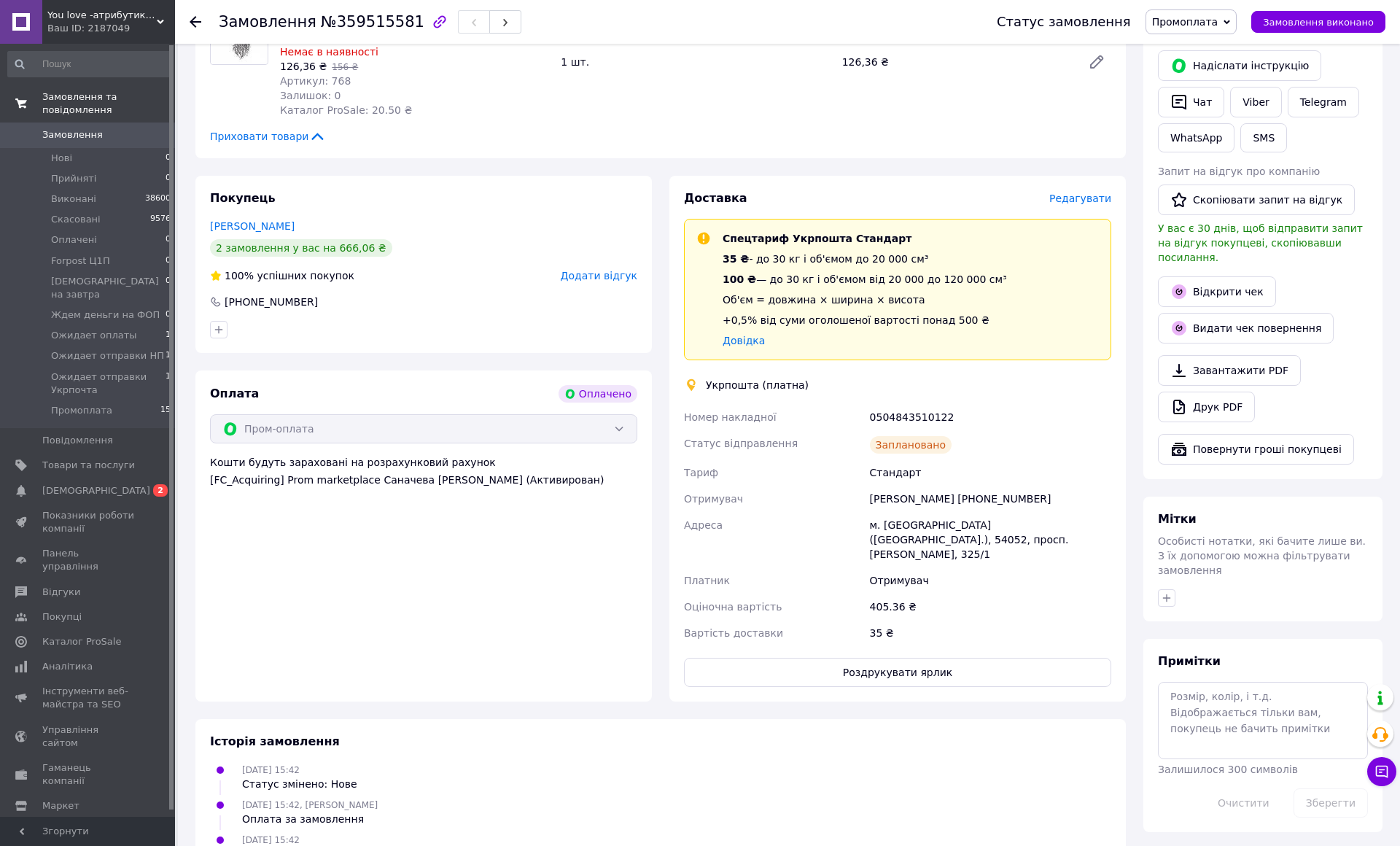
scroll to position [25, 0]
click at [993, 657] on button "Роздрукувати ярлик" at bounding box center [897, 672] width 427 height 29
drag, startPoint x: 181, startPoint y: 25, endPoint x: 195, endPoint y: 24, distance: 14.0
click at [184, 27] on div "Замовлення №359515581 Статус замовлення Промоплата Прийнято Виконано Скасовано …" at bounding box center [788, 22] width 1225 height 44
click at [195, 24] on icon at bounding box center [195, 22] width 12 height 12
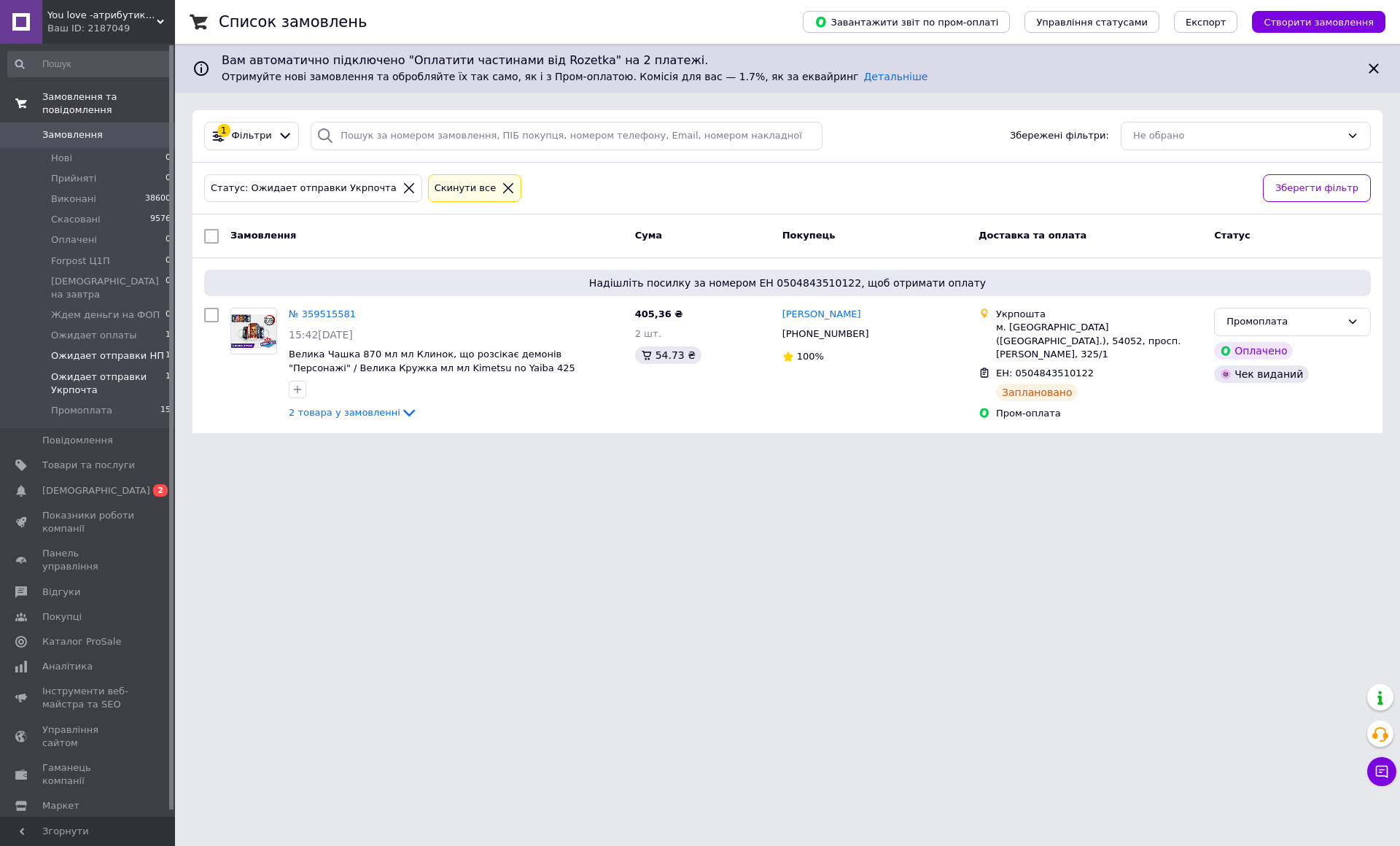
click at [145, 349] on span "Ожидает отправки НП" at bounding box center [107, 356] width 113 height 14
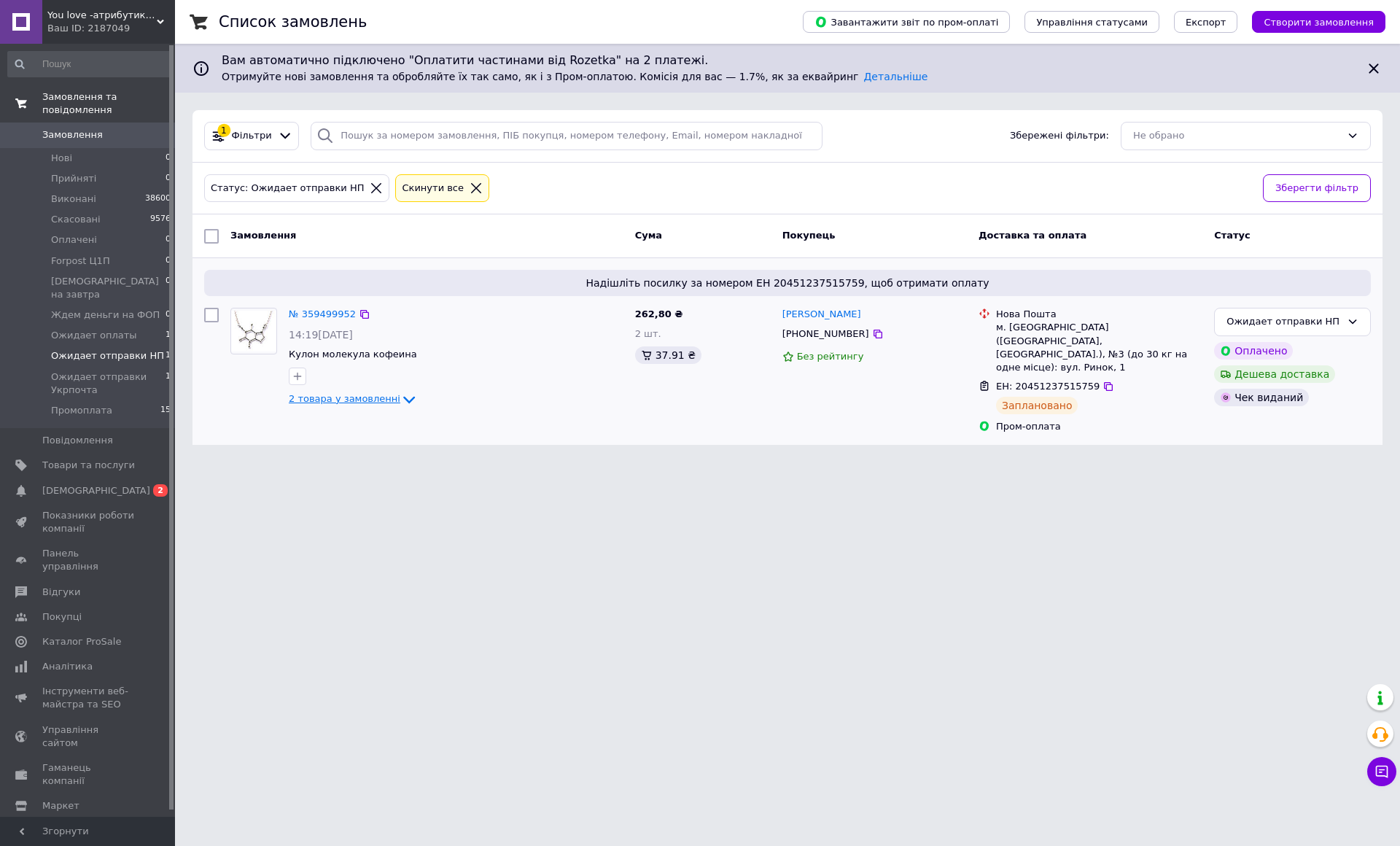
click at [375, 395] on span "2 товара у замовленні" at bounding box center [344, 398] width 112 height 11
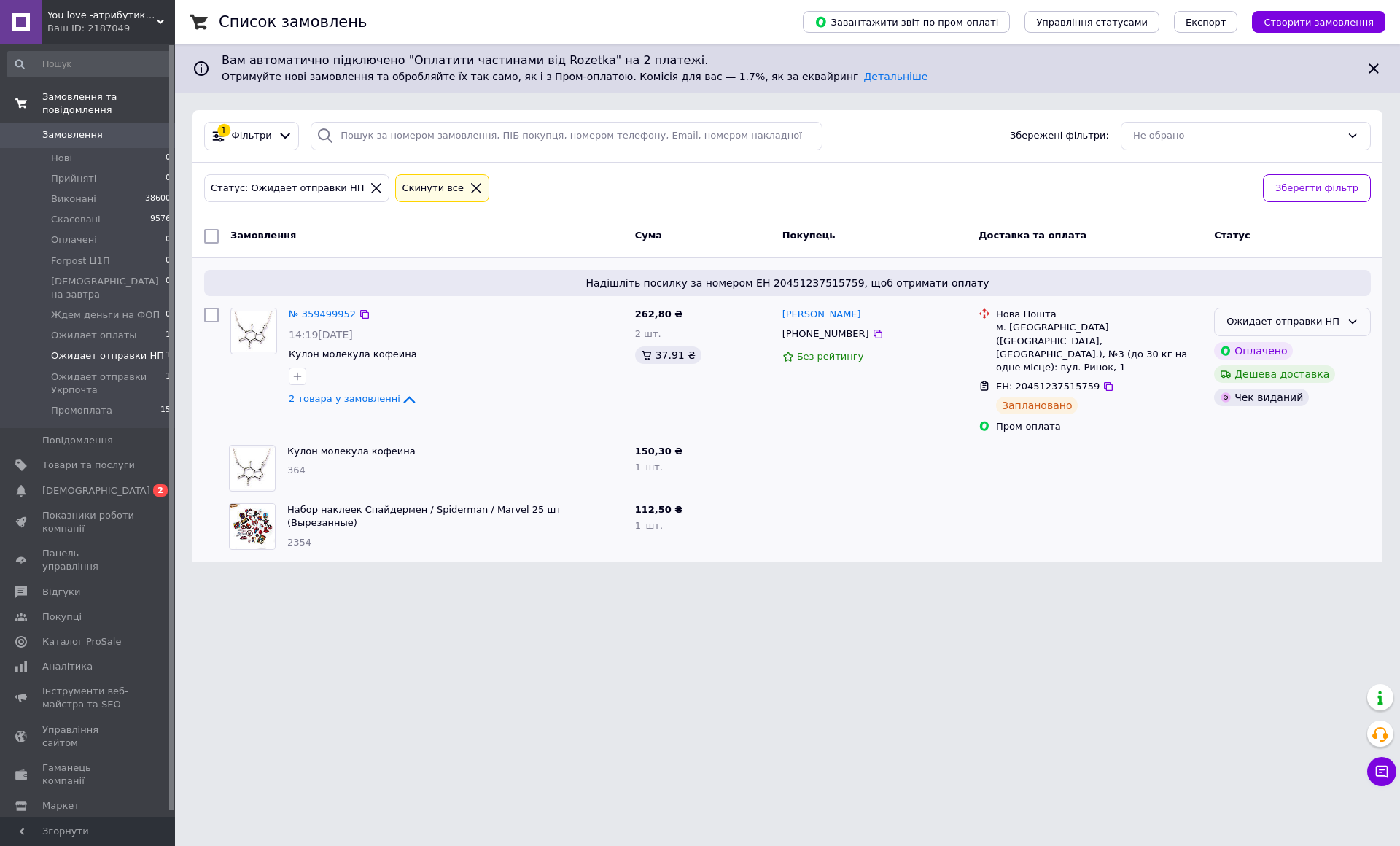
click at [1341, 326] on div "Ожидает отправки НП" at bounding box center [1282, 321] width 114 height 15
click at [1370, 463] on li "Промоплата" at bounding box center [1293, 476] width 156 height 27
